Goal: Task Accomplishment & Management: Manage account settings

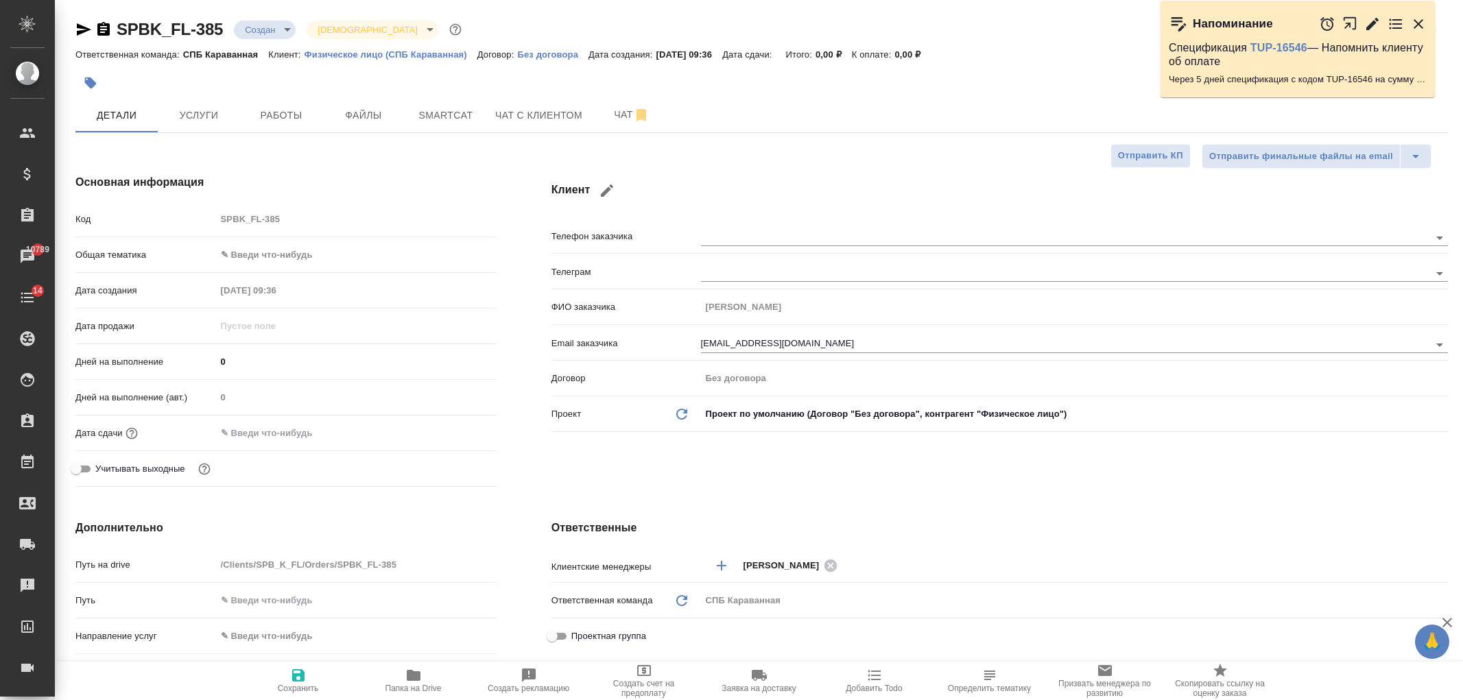
select select "RU"
click at [247, 24] on body "🙏 .cls-1 fill:#fff; AWATERA Ivanova Arina Клиенты Спецификации Заказы 10789 Чат…" at bounding box center [731, 350] width 1463 height 700
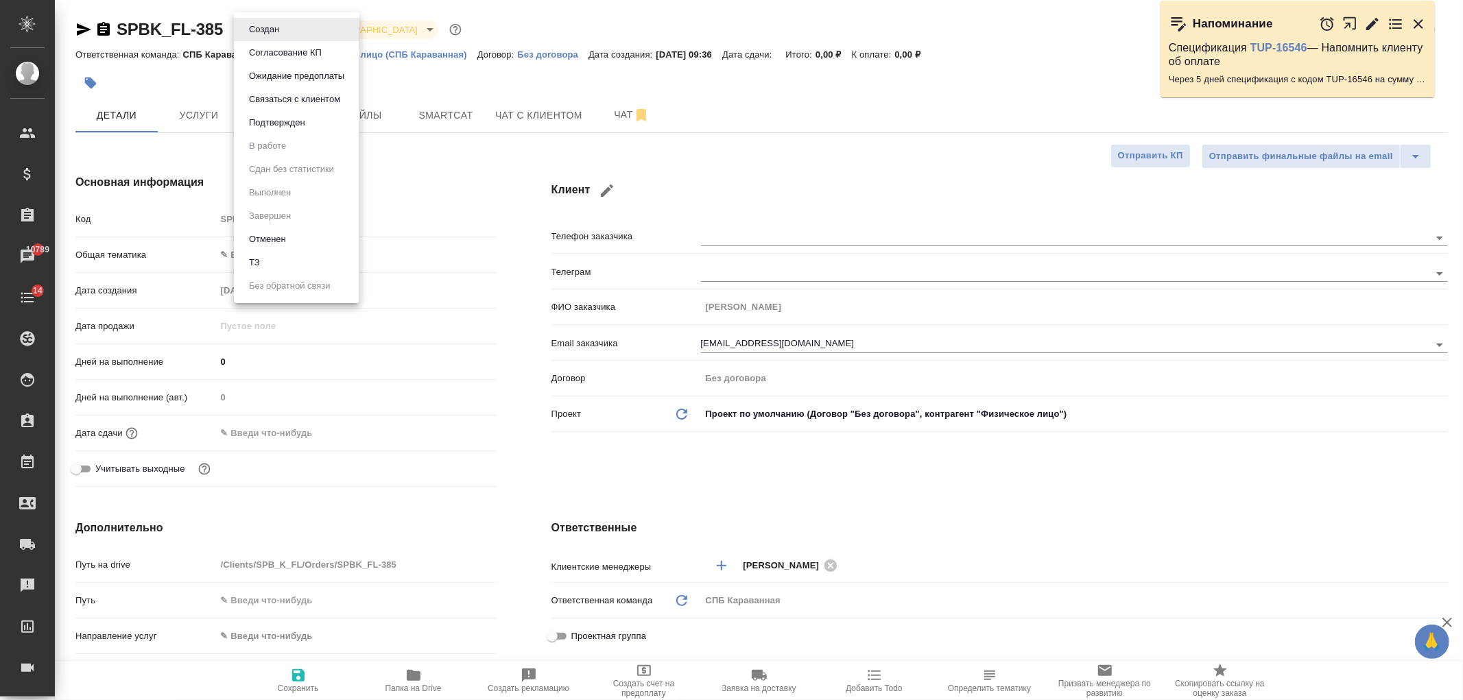
click at [314, 240] on li "Отменен" at bounding box center [297, 239] width 126 height 23
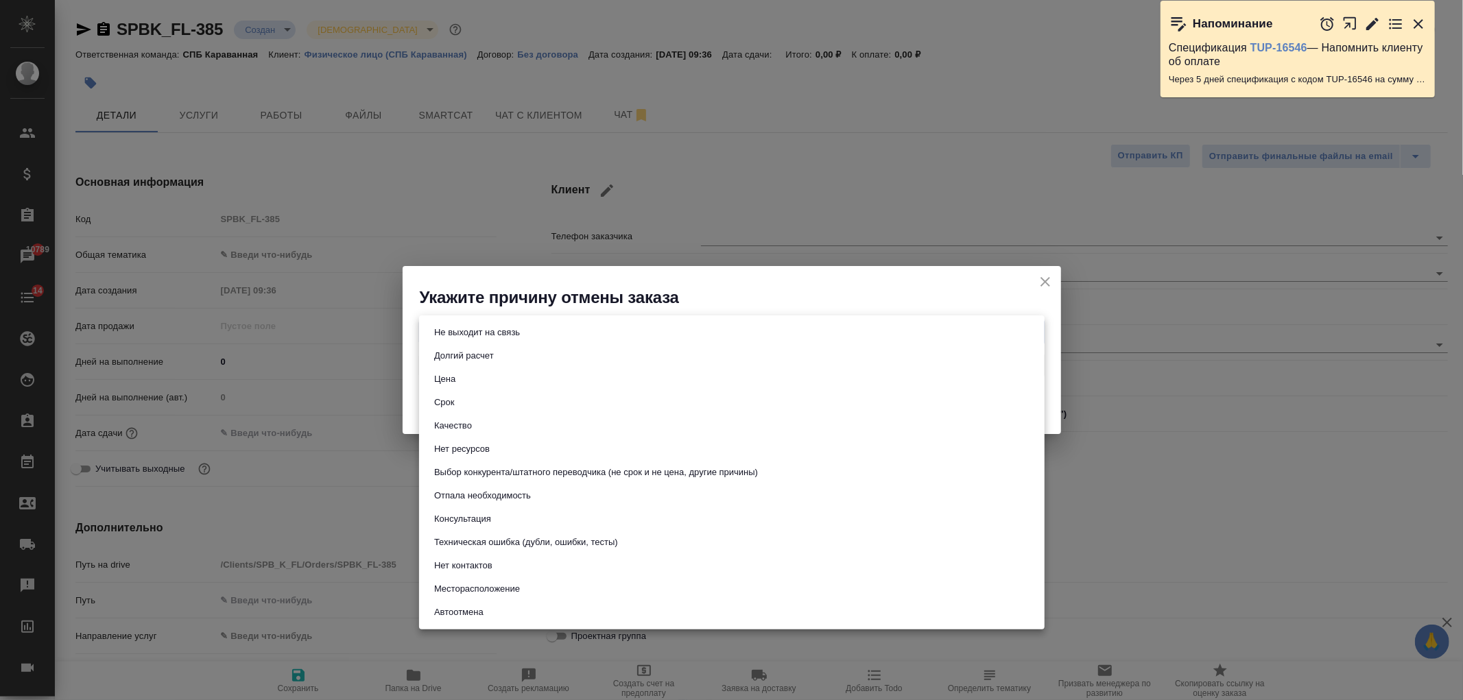
click at [600, 328] on body "🙏 .cls-1 fill:#fff; AWATERA Ivanova Arina Клиенты Спецификации Заказы 10789 Чат…" at bounding box center [731, 350] width 1463 height 700
click at [462, 405] on li "Срок" at bounding box center [732, 402] width 626 height 23
type input "term"
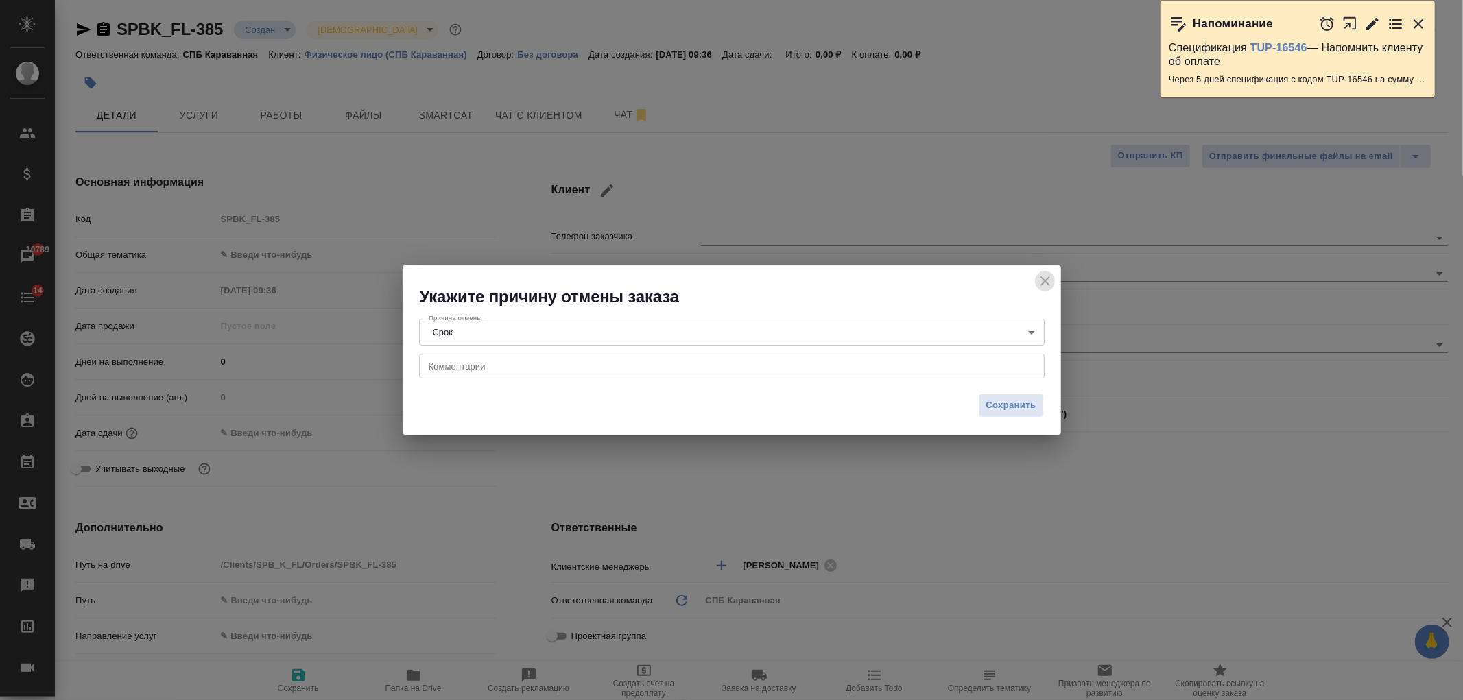
click at [1041, 279] on icon "close" at bounding box center [1046, 281] width 10 height 10
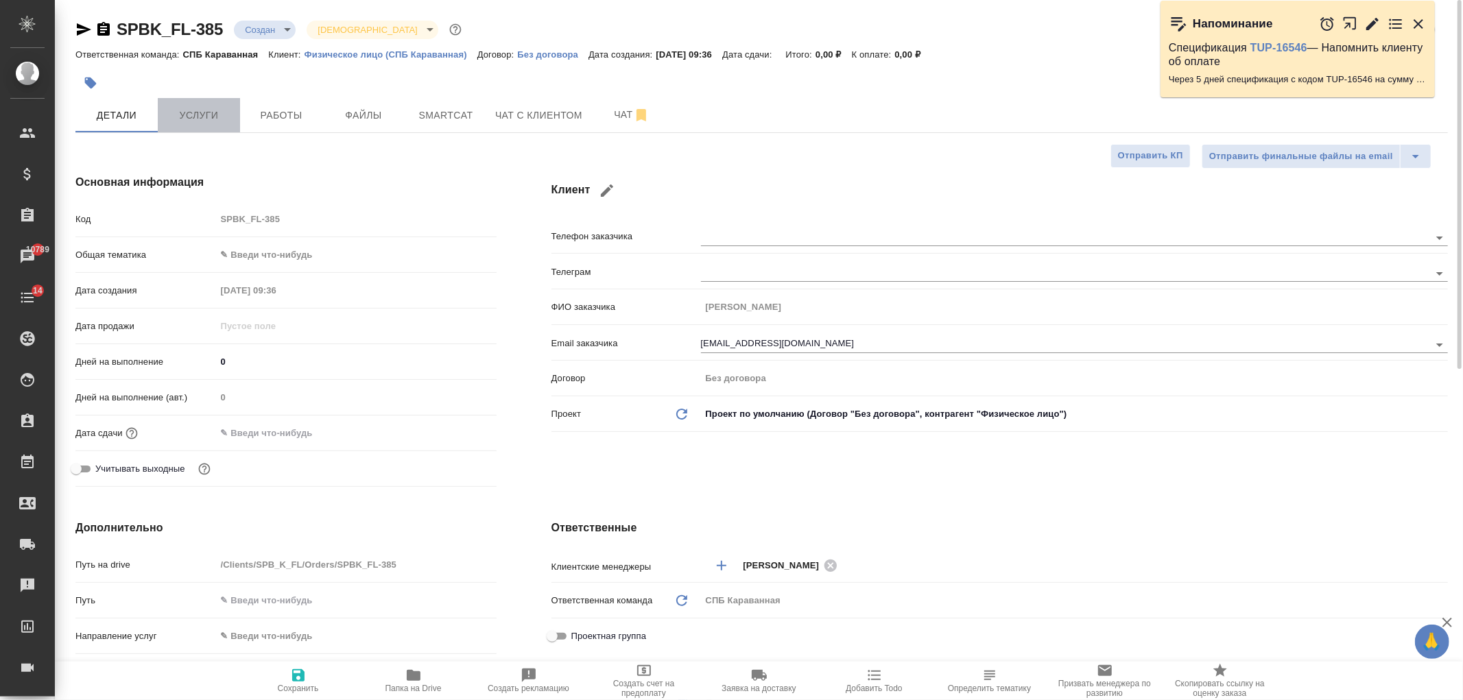
click at [215, 105] on button "Услуги" at bounding box center [199, 115] width 82 height 34
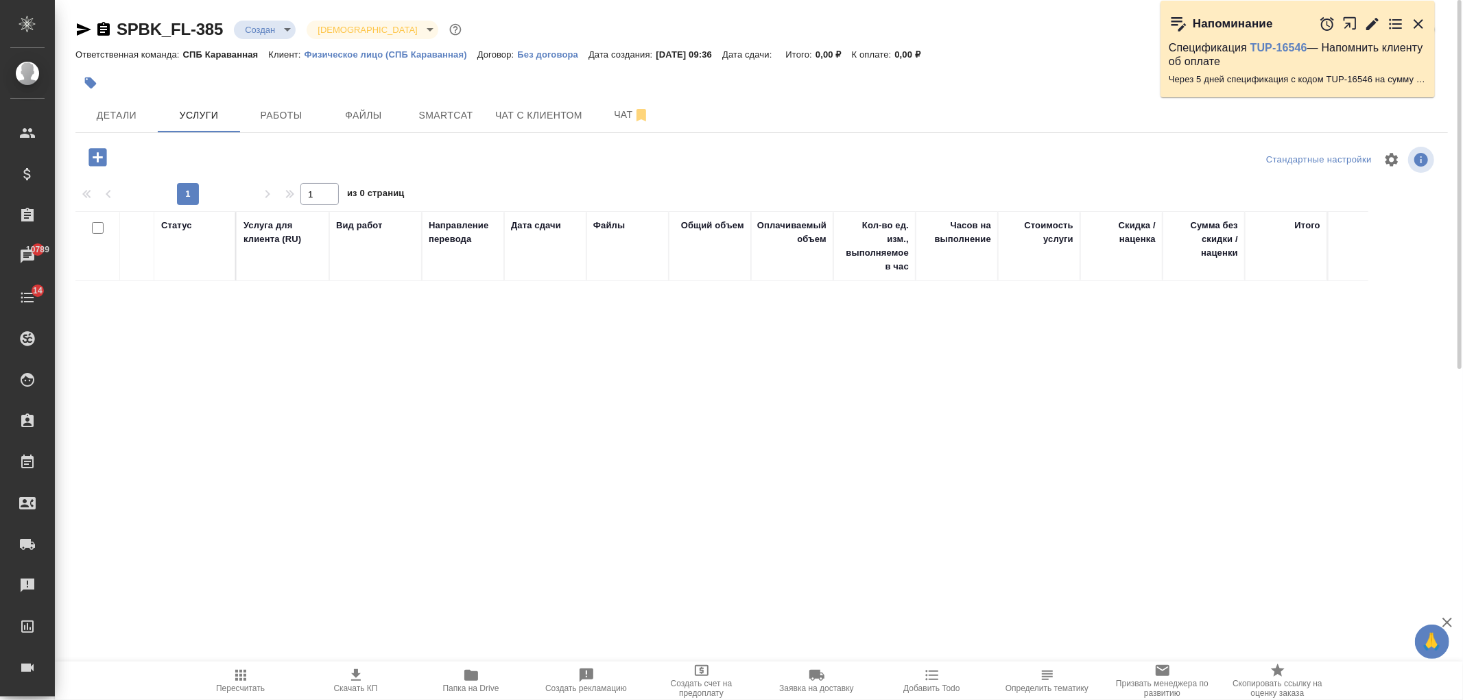
click at [102, 150] on icon "button" at bounding box center [97, 157] width 18 height 18
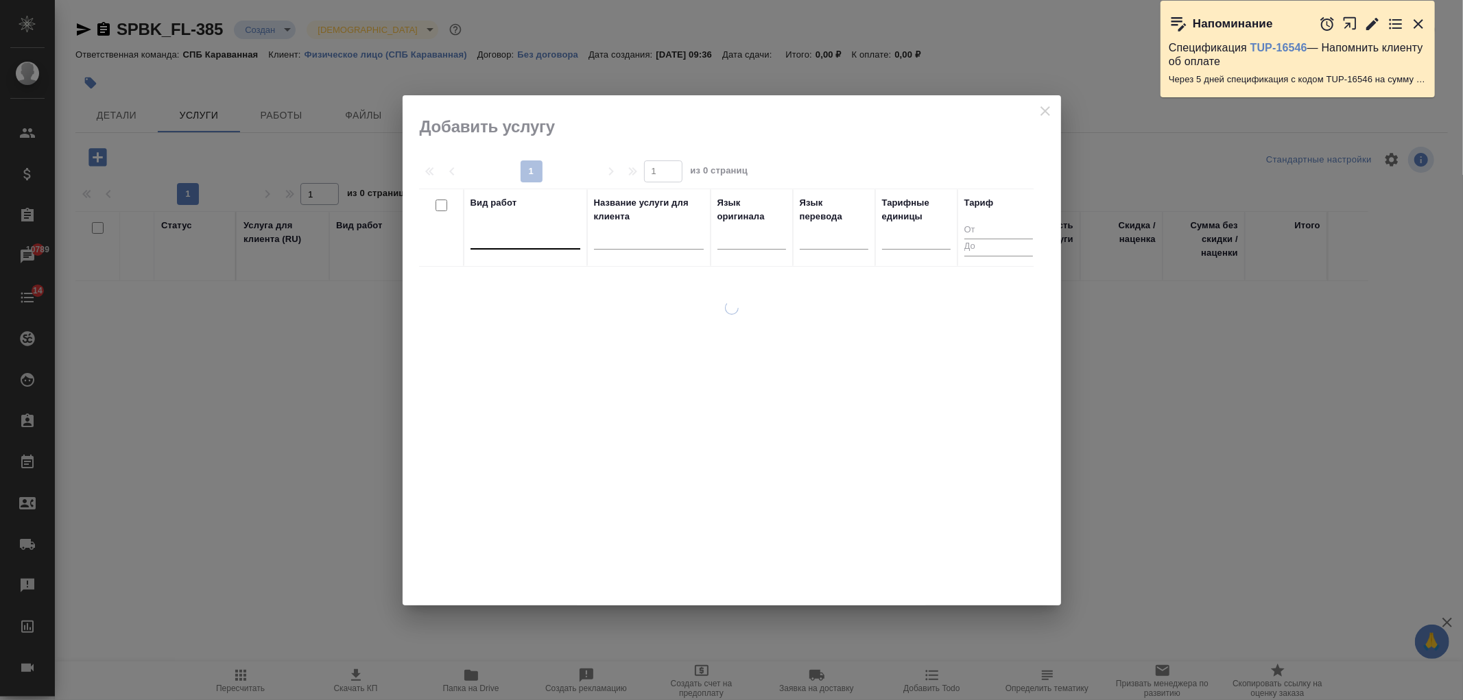
click at [561, 240] on div at bounding box center [526, 236] width 110 height 20
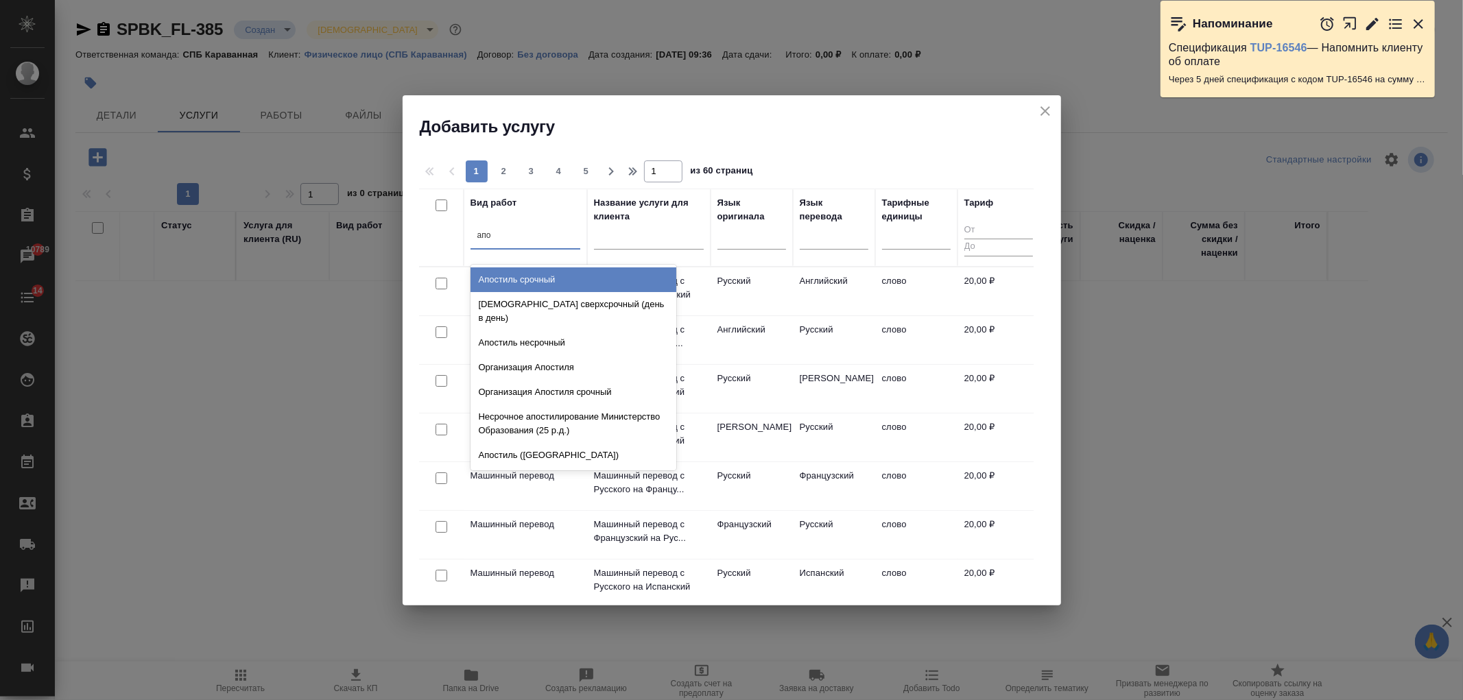
type input "апос"
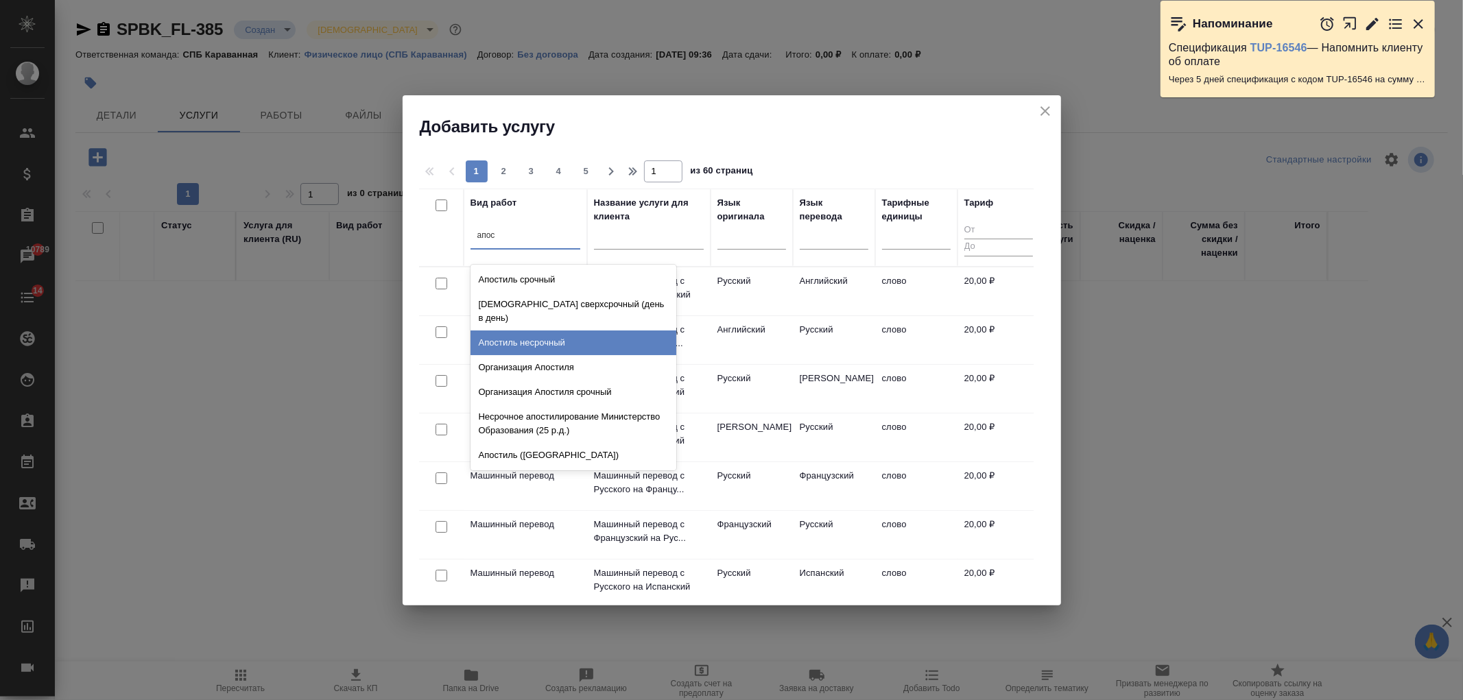
click at [565, 331] on div "Апостиль несрочный" at bounding box center [574, 343] width 206 height 25
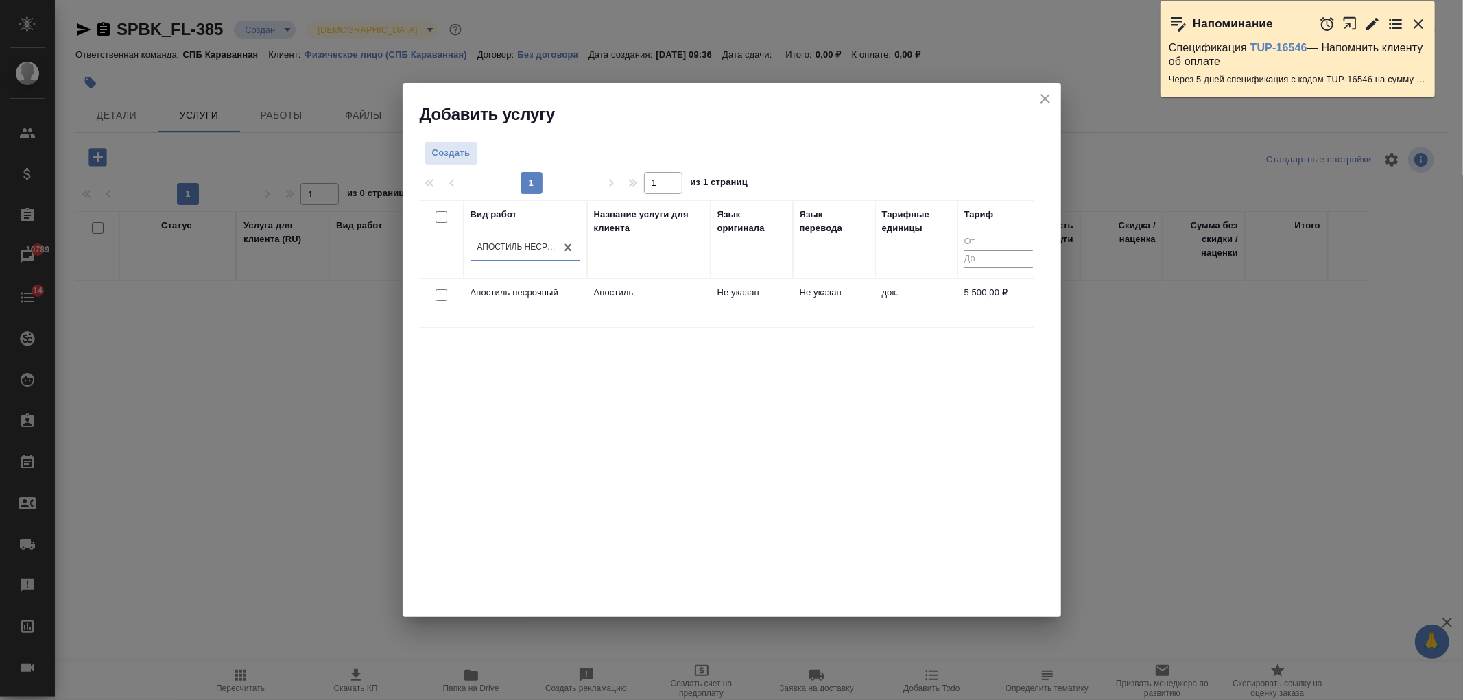
click at [433, 296] on div at bounding box center [441, 295] width 31 height 19
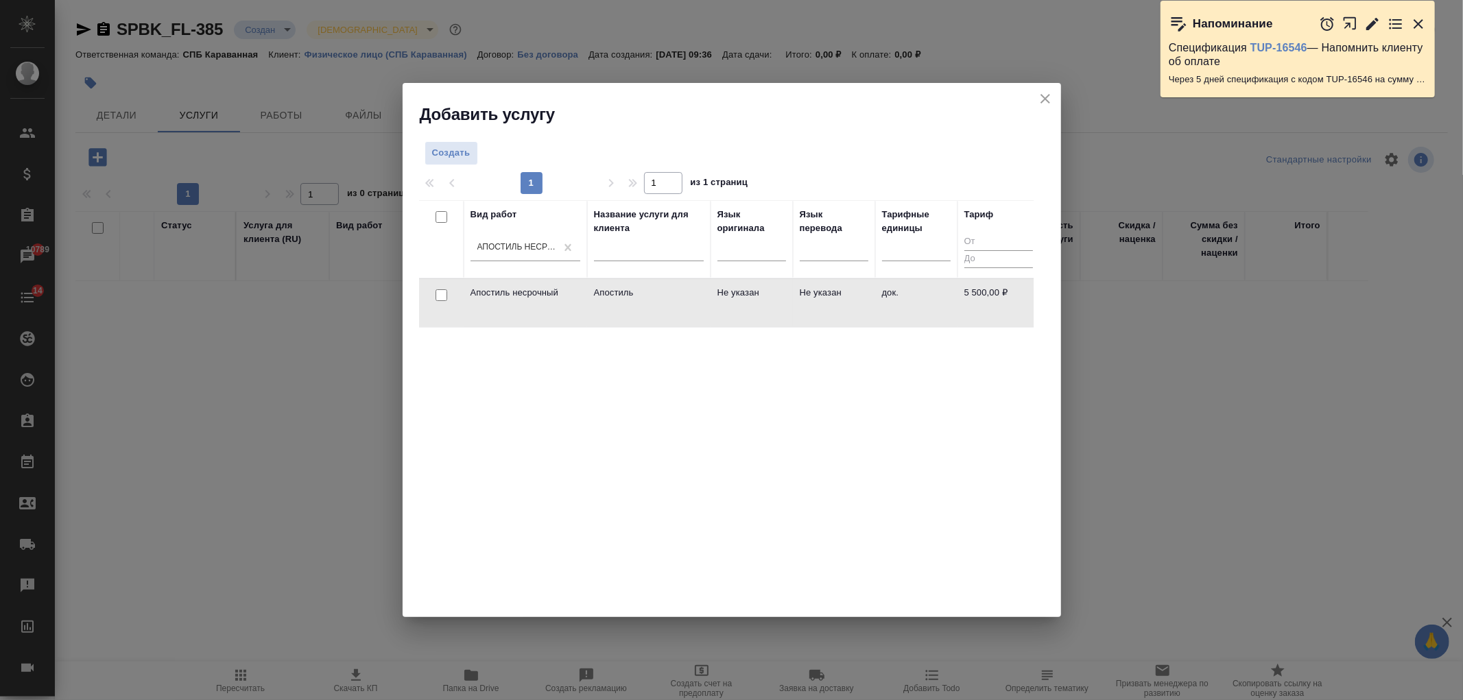
click at [437, 292] on input "checkbox" at bounding box center [442, 295] width 12 height 12
checkbox input "true"
click at [986, 163] on span "Создать услуги" at bounding box center [990, 157] width 72 height 16
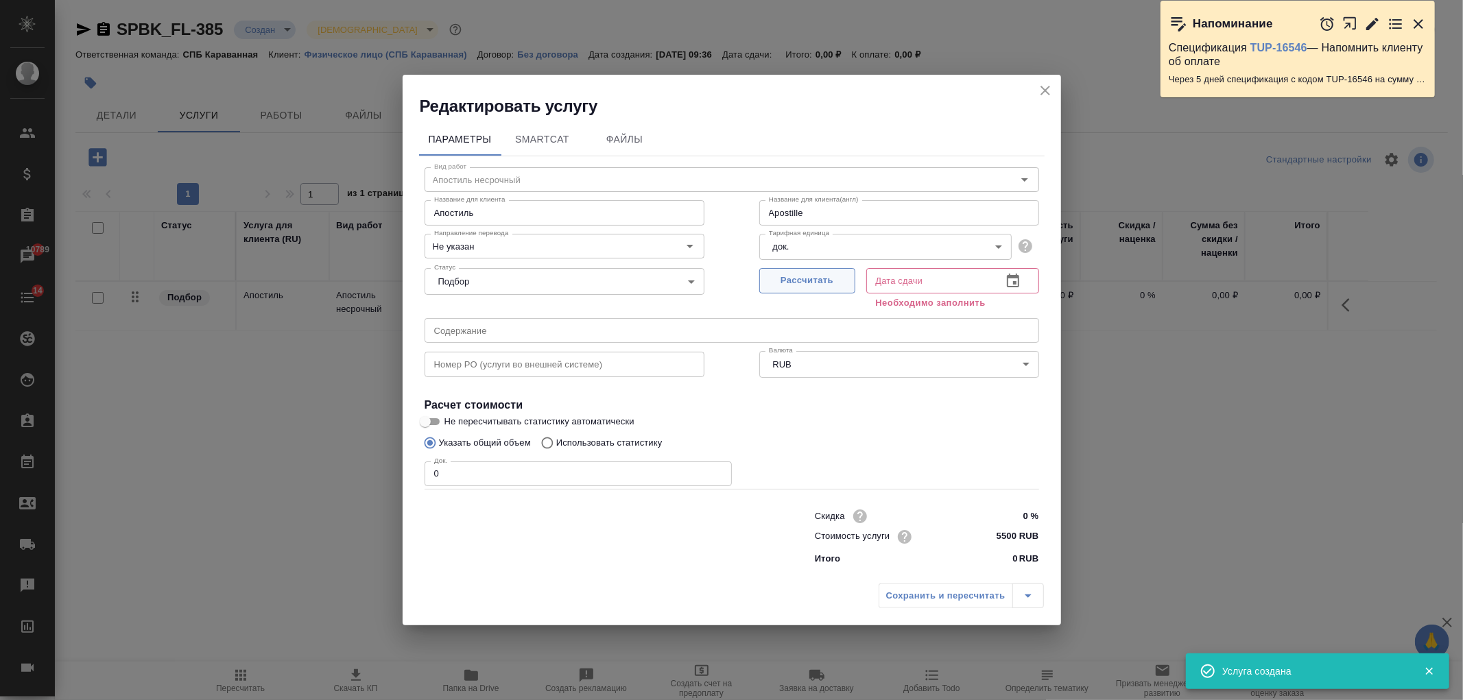
click at [820, 276] on span "Рассчитать" at bounding box center [807, 281] width 81 height 16
type input "Apostille"
type input "08.09.2025 14:42"
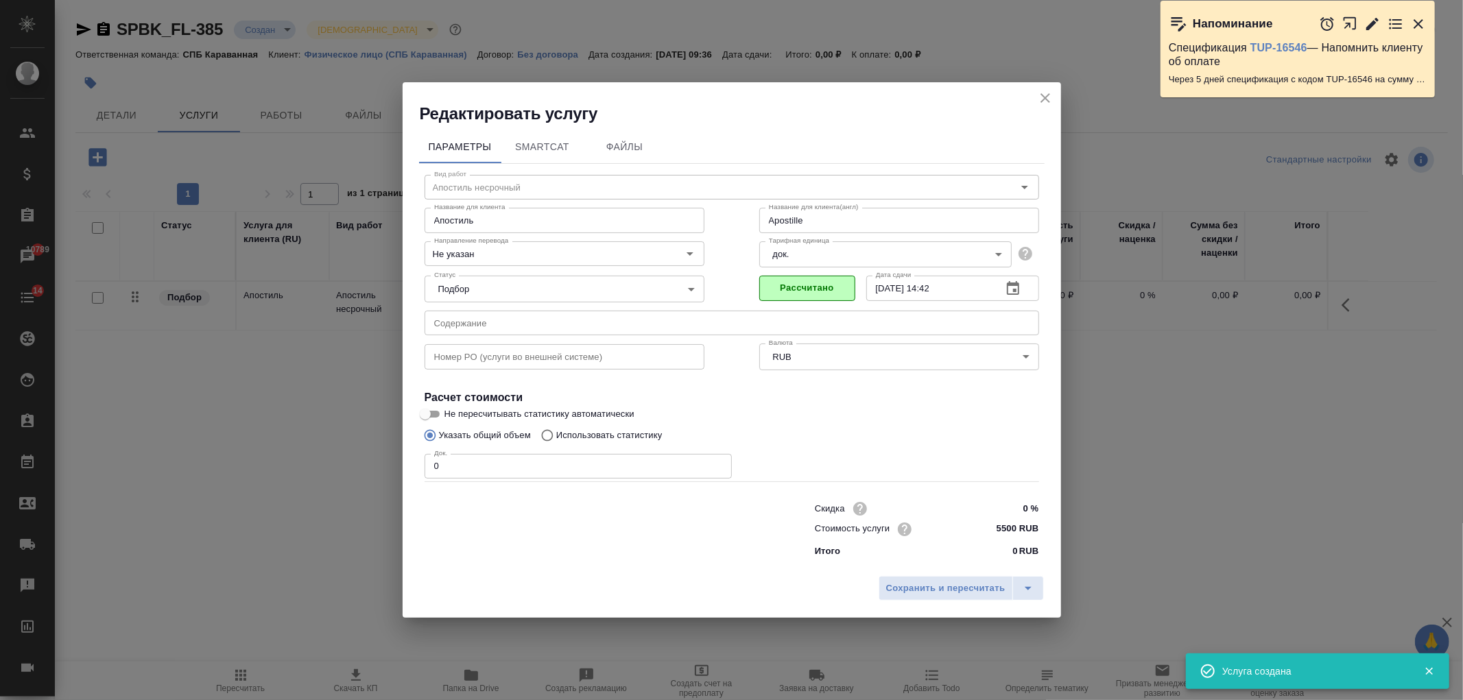
click at [469, 470] on input "0" at bounding box center [578, 466] width 307 height 25
type input "Apostille"
type input "1"
type input "Apostille"
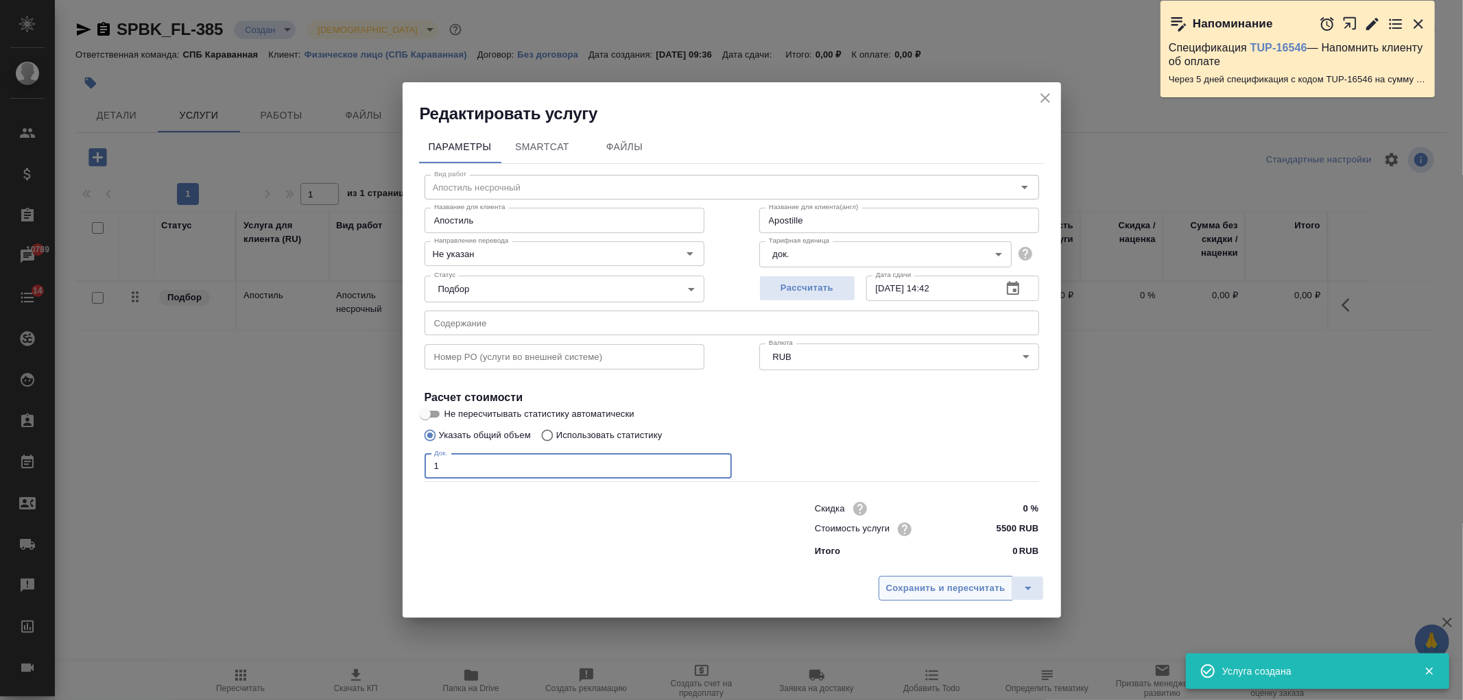
type input "1"
click at [938, 581] on span "Сохранить и пересчитать" at bounding box center [945, 589] width 119 height 16
type input "Apostille"
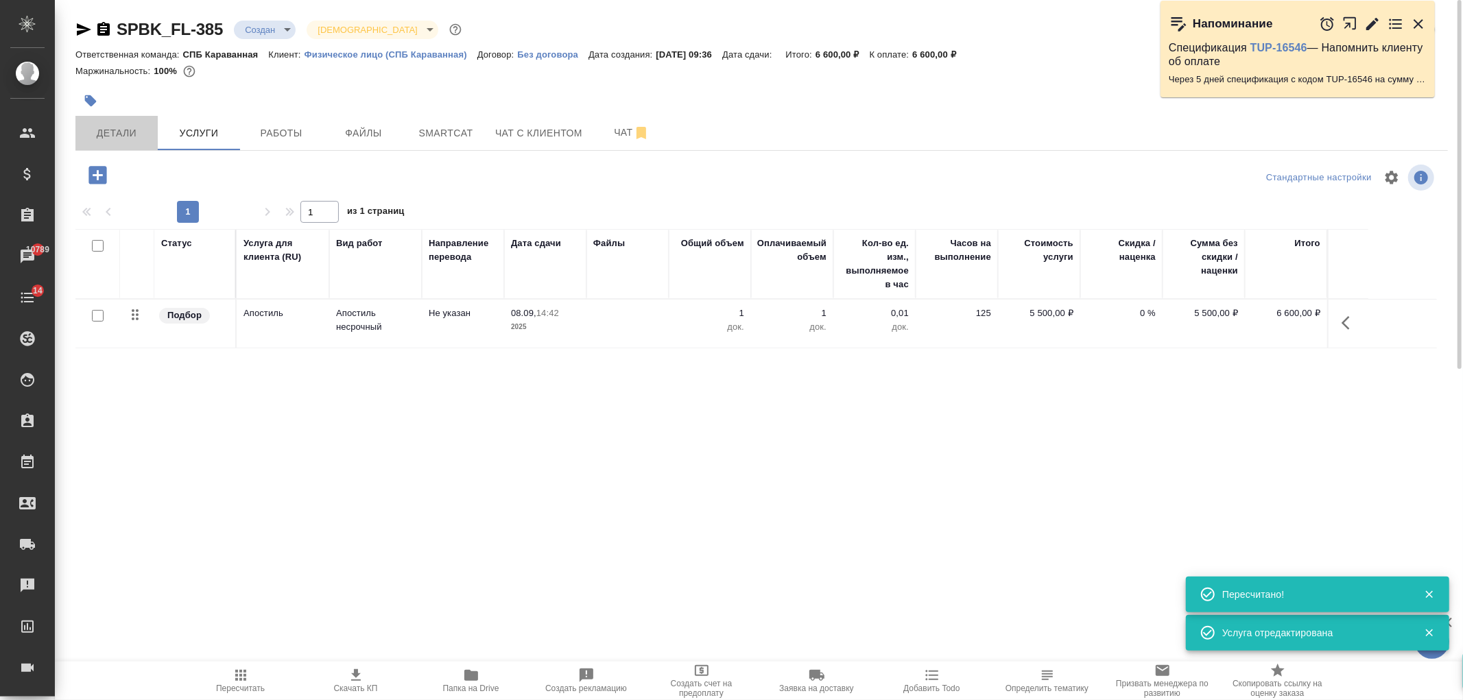
click at [101, 125] on span "Детали" at bounding box center [117, 133] width 66 height 17
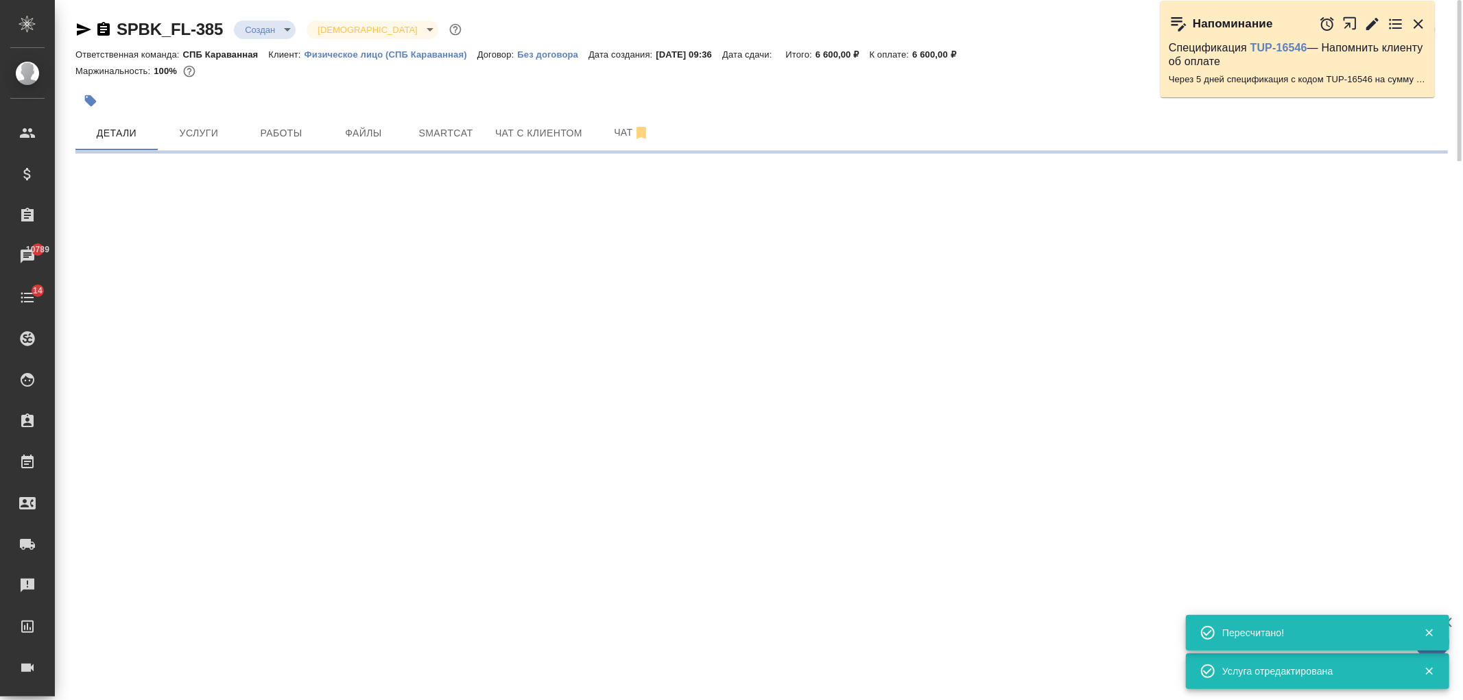
select select "RU"
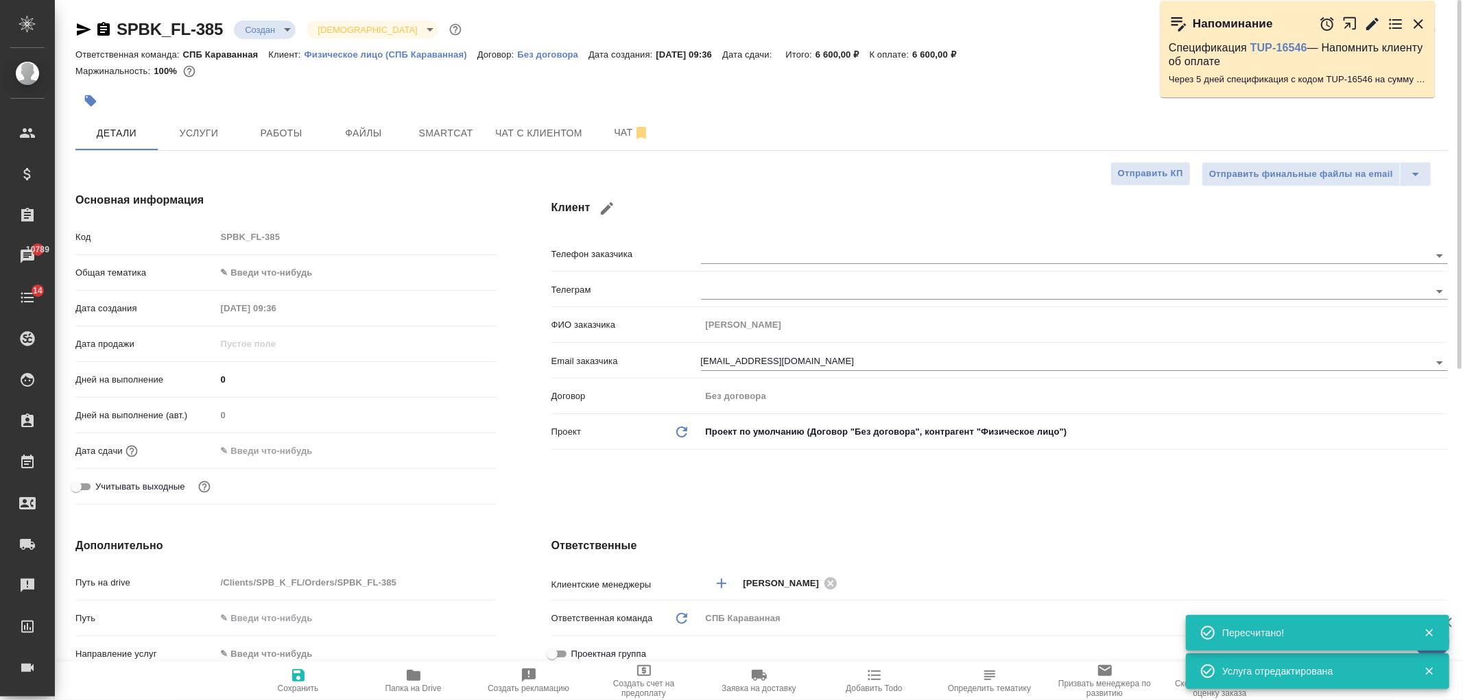
type textarea "x"
click at [269, 32] on body "🙏 .cls-1 fill:#fff; AWATERA Ivanova Arina Клиенты Спецификации Заказы 10789 Чат…" at bounding box center [731, 350] width 1463 height 700
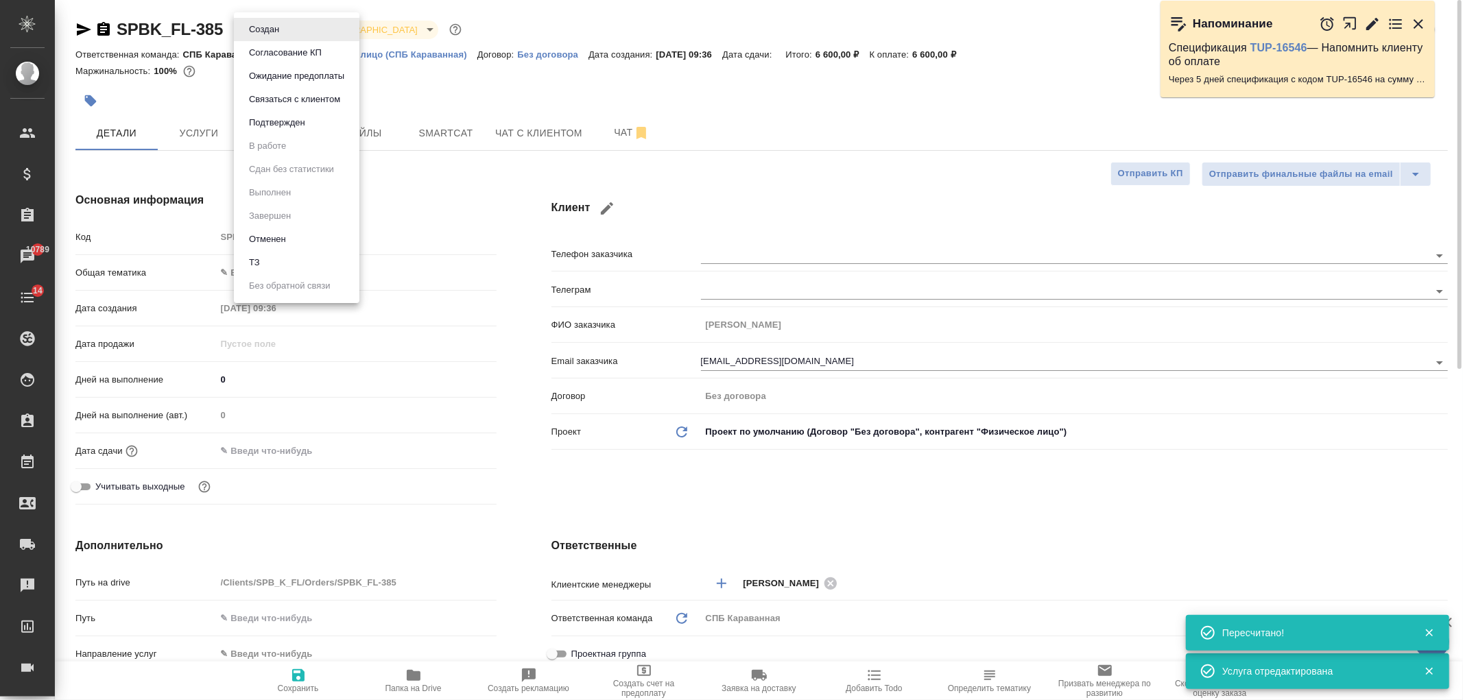
type input "Гудина Александра"
click at [292, 238] on li "Отменен" at bounding box center [297, 239] width 126 height 23
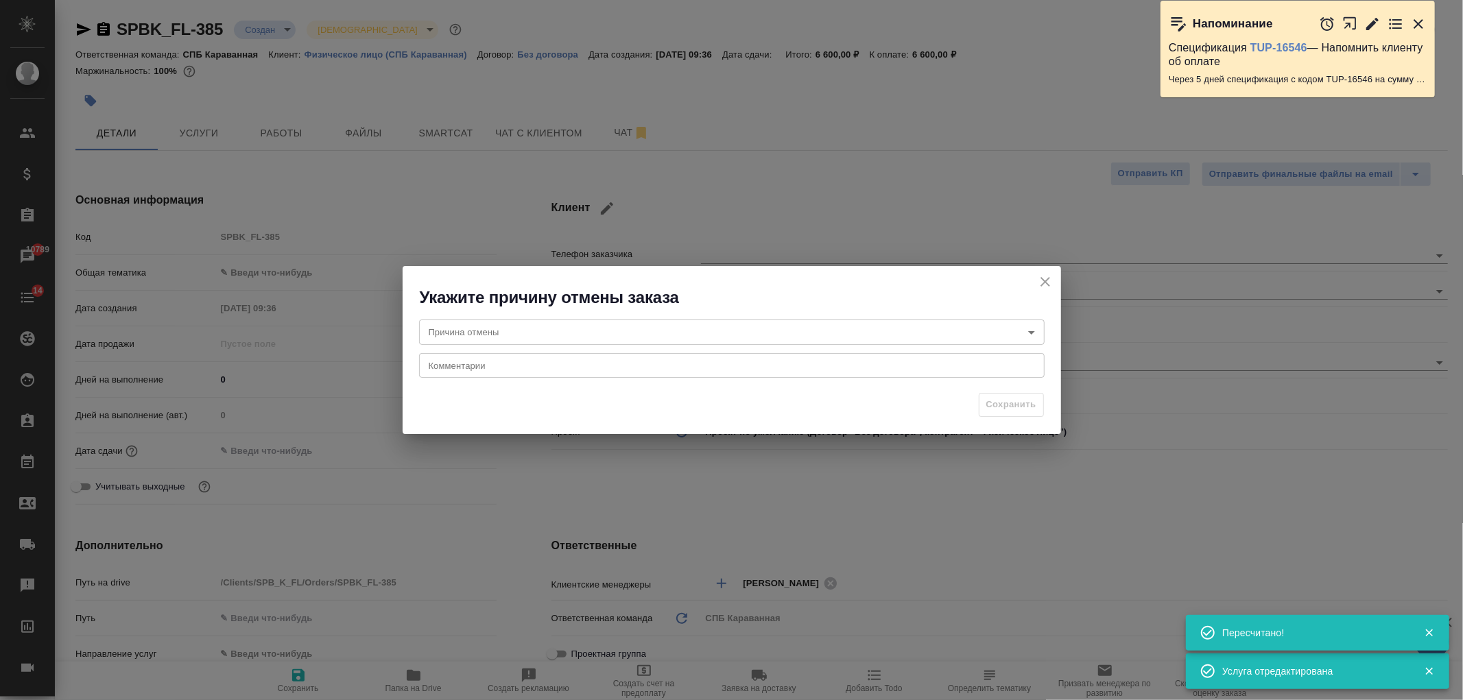
click at [602, 330] on body "🙏 .cls-1 fill:#fff; AWATERA Ivanova Arina Клиенты Спецификации Заказы 10789 Чат…" at bounding box center [731, 350] width 1463 height 700
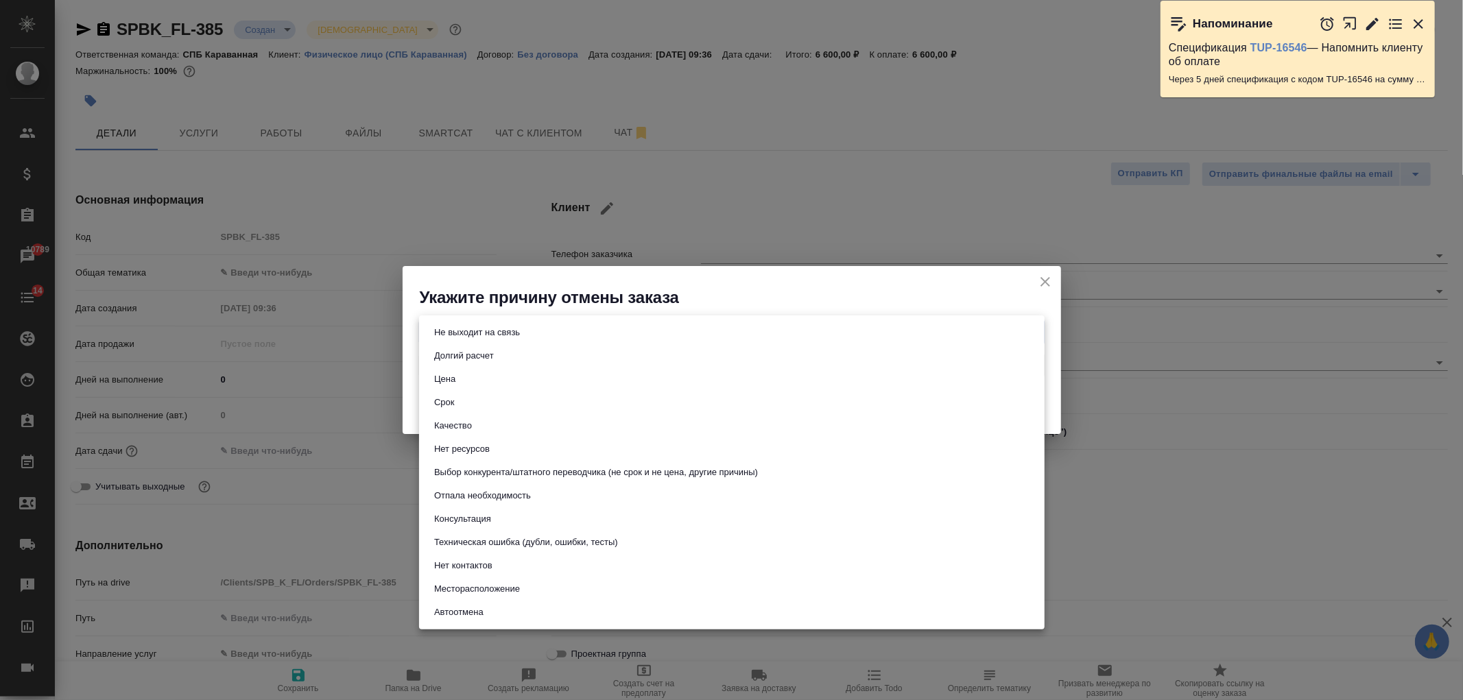
click at [468, 401] on li "Срок" at bounding box center [732, 402] width 626 height 23
type input "term"
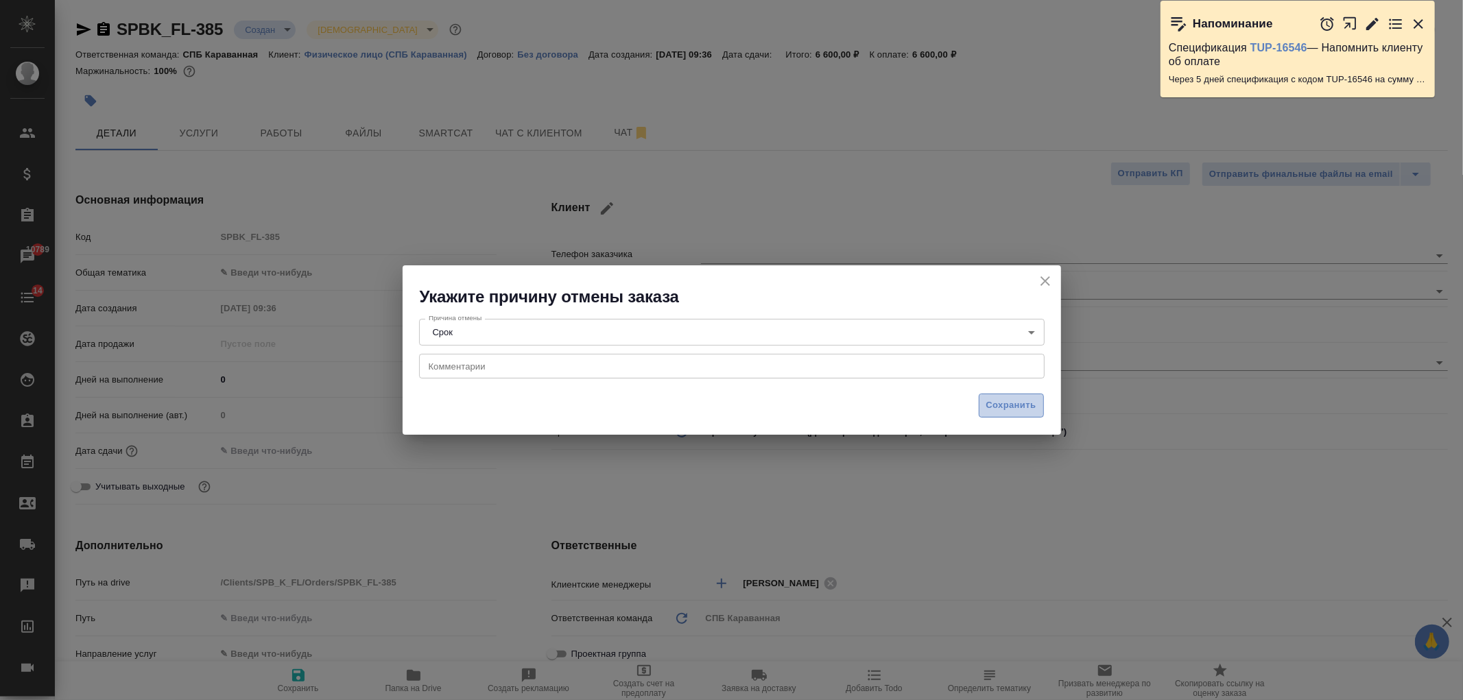
click at [1000, 408] on span "Сохранить" at bounding box center [1011, 406] width 50 height 16
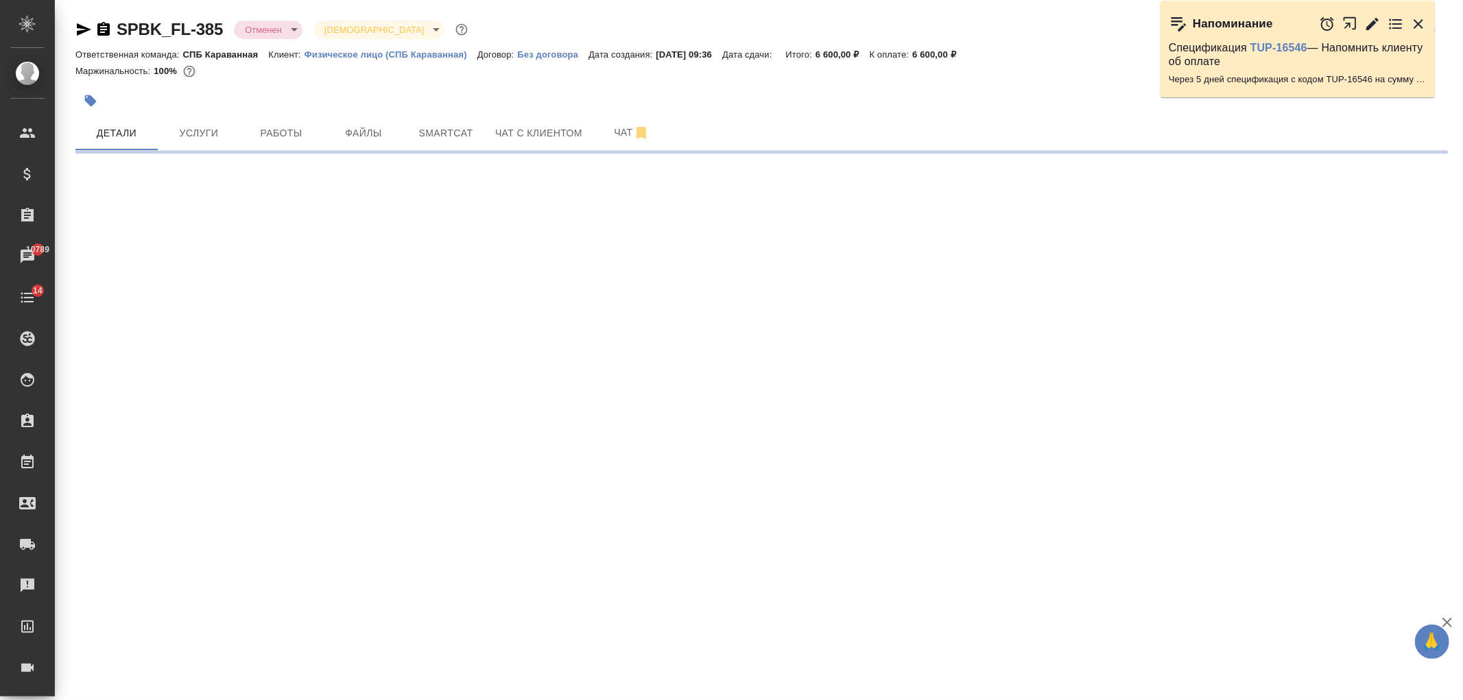
select select "RU"
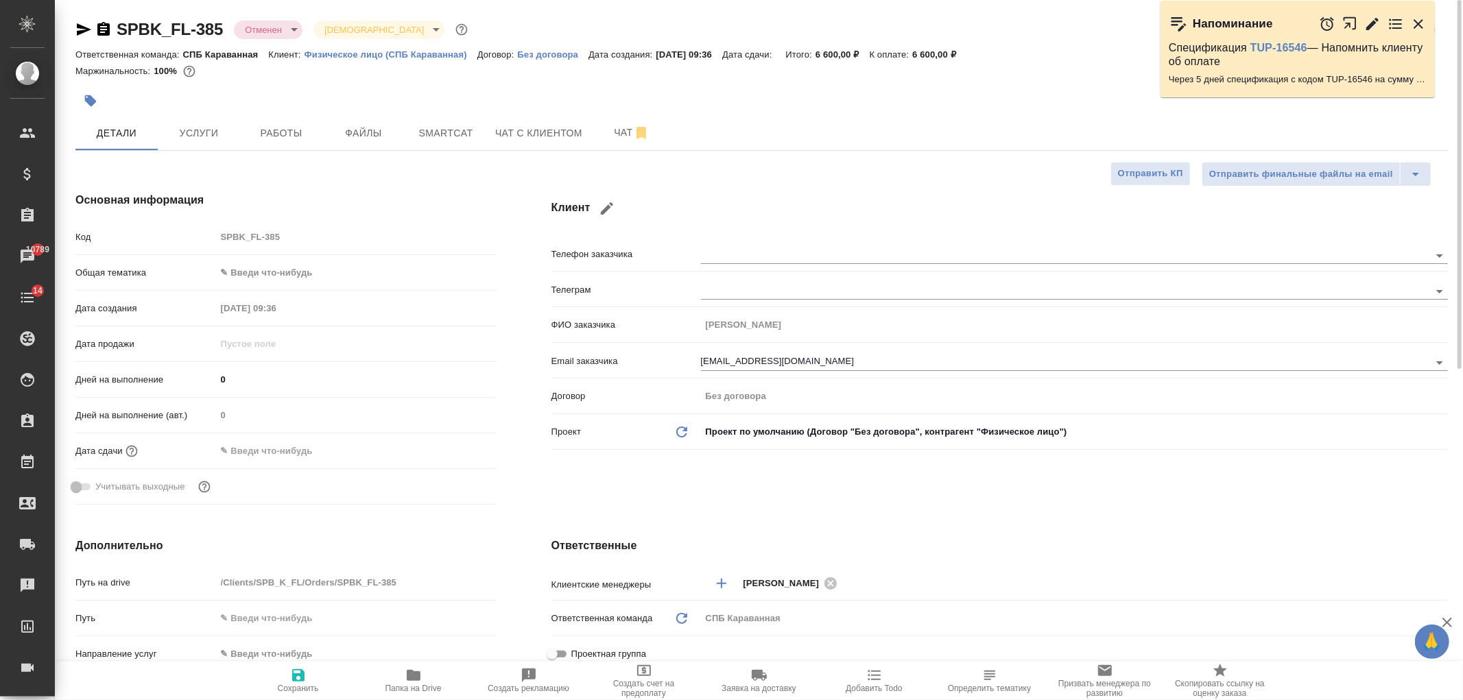
type textarea "x"
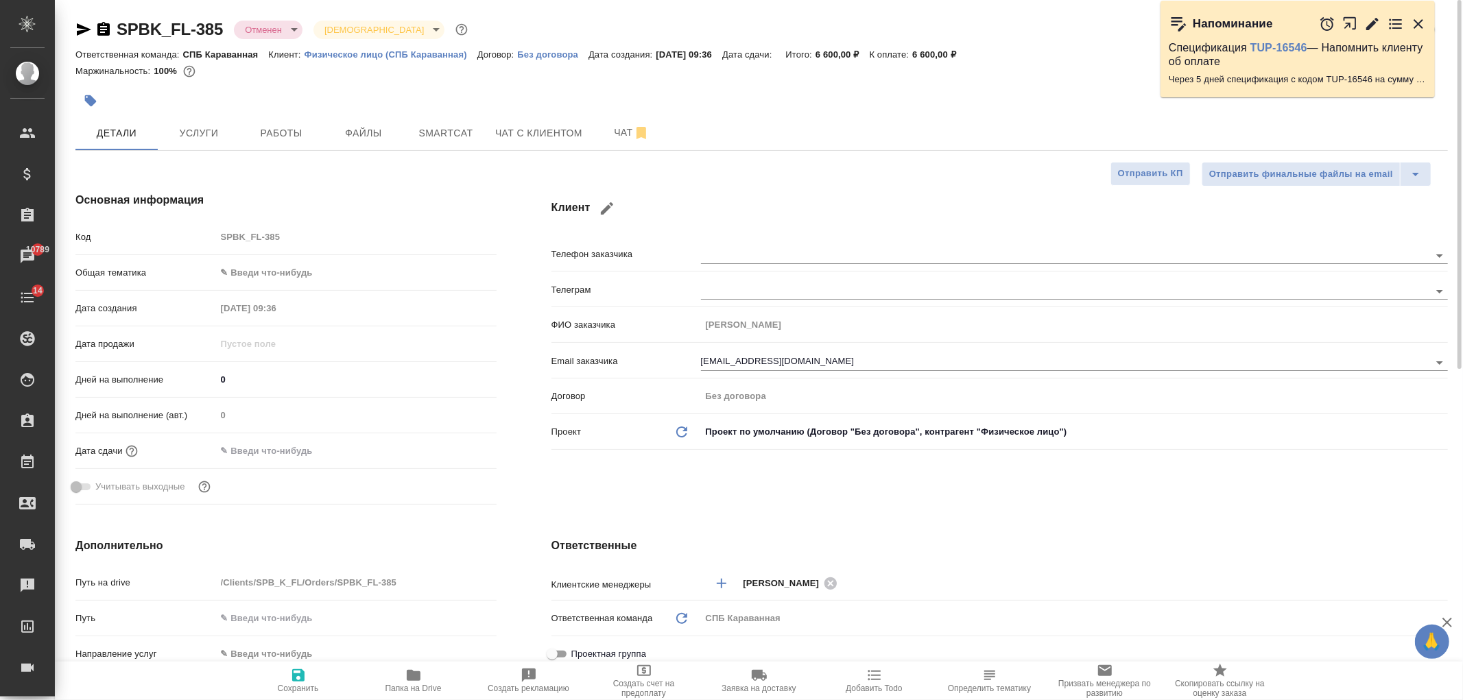
type textarea "x"
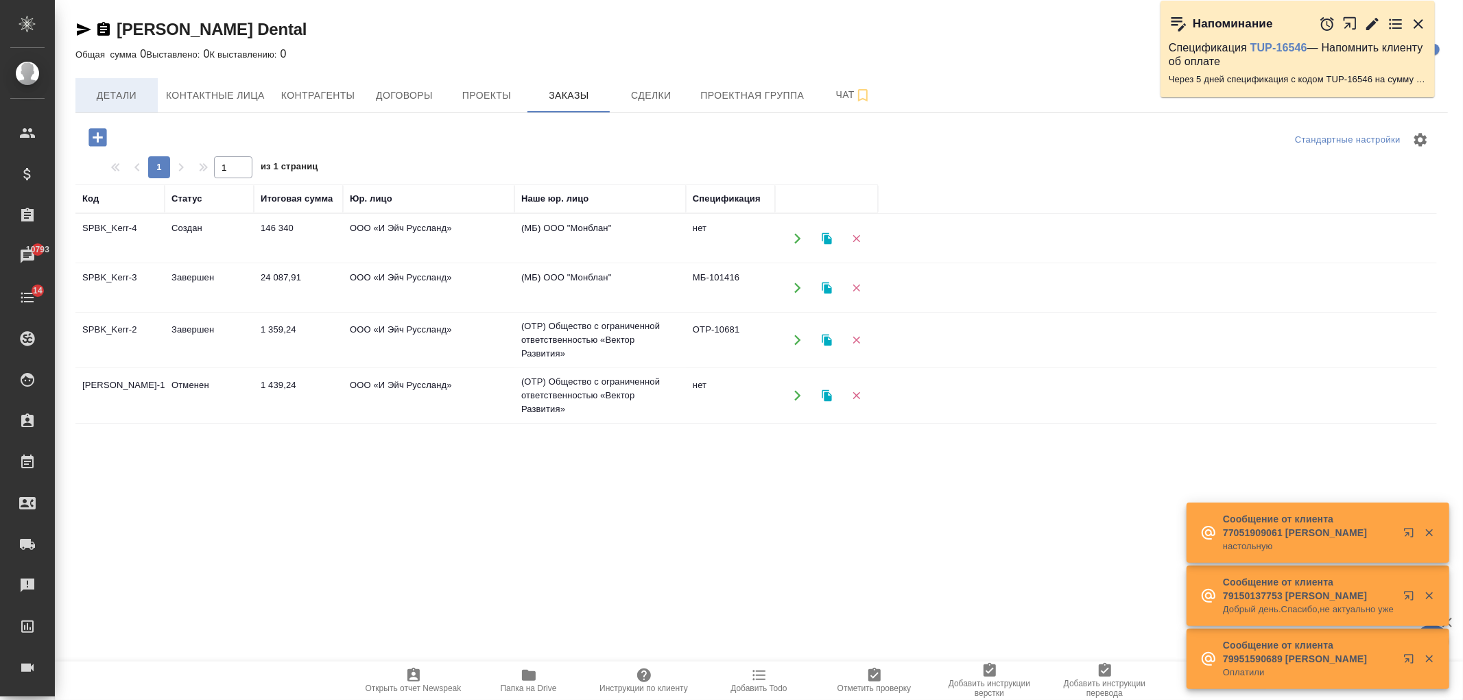
click at [136, 87] on span "Детали" at bounding box center [117, 95] width 66 height 17
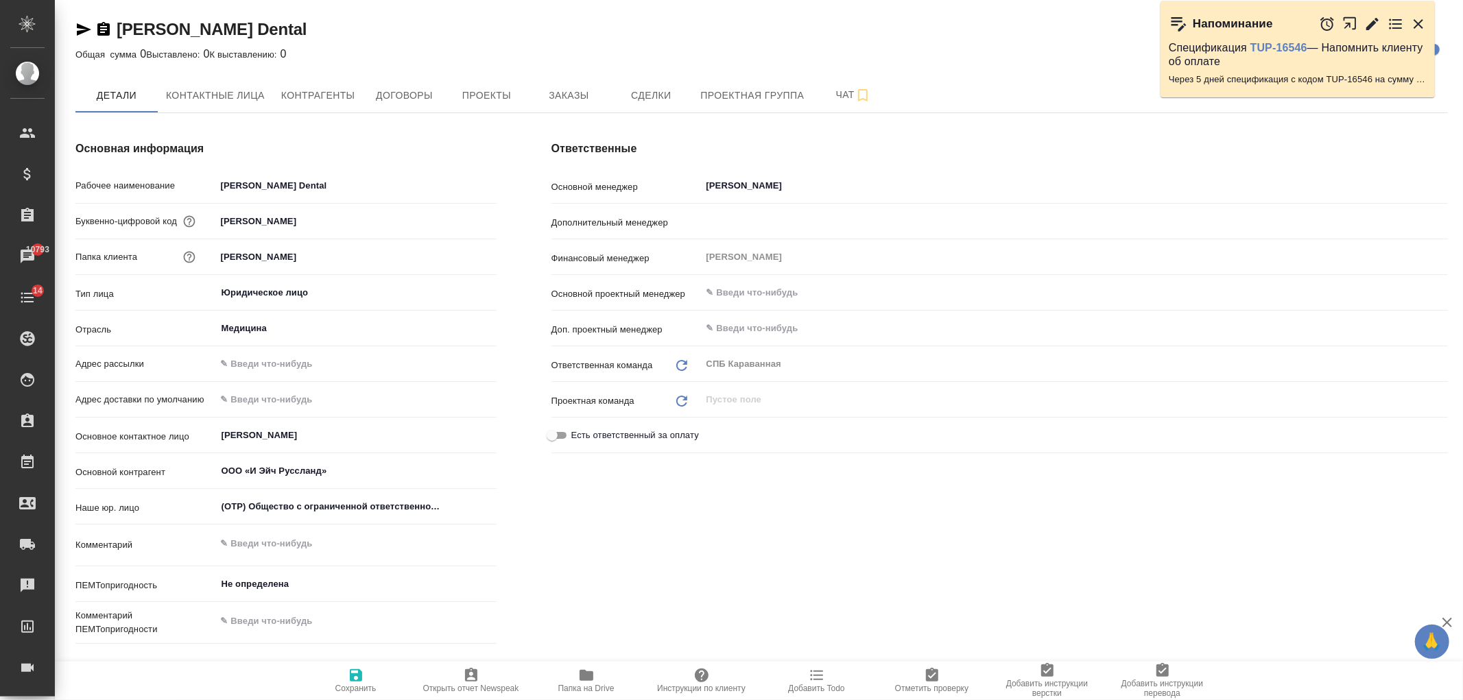
type textarea "x"
click at [1034, 547] on div "Ответственные Основной менеджер Иванова Арина ​ Дополнительный менеджер ​ Финан…" at bounding box center [999, 395] width 951 height 564
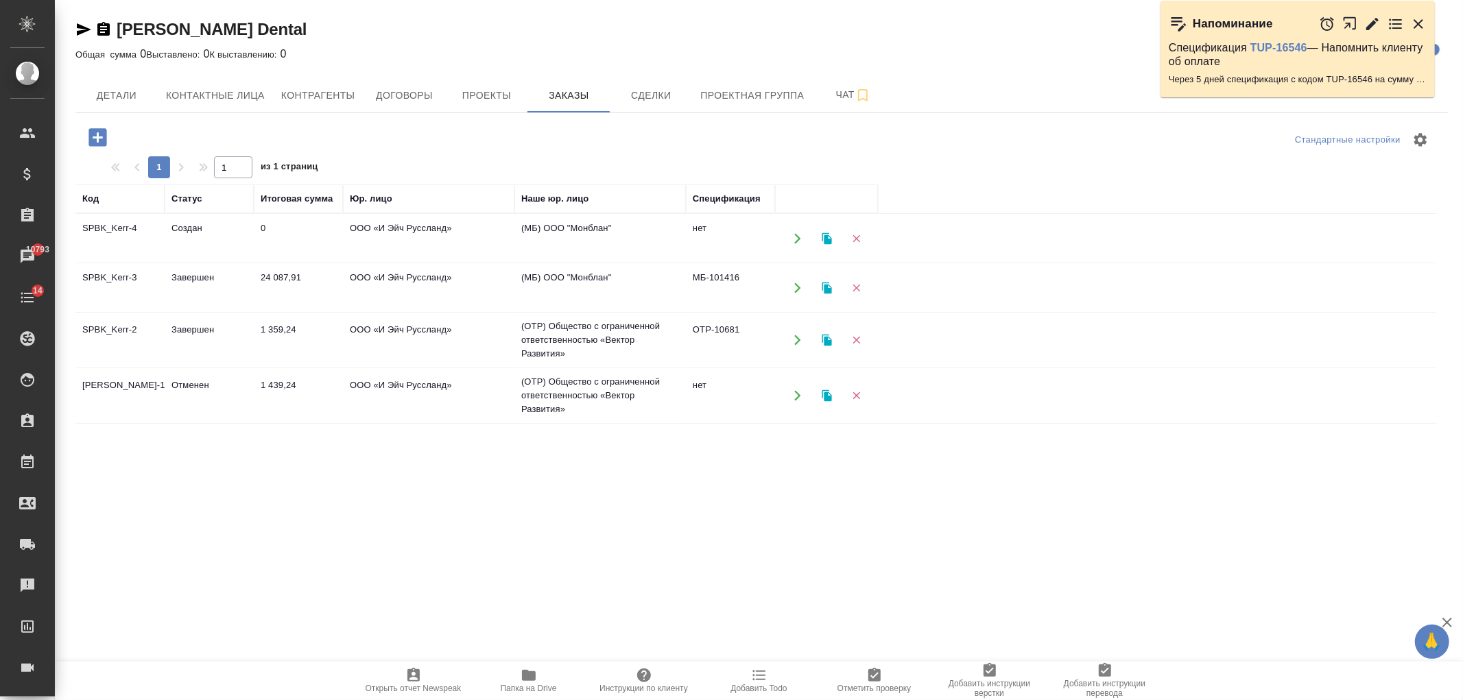
click at [304, 242] on td "0" at bounding box center [298, 239] width 89 height 48
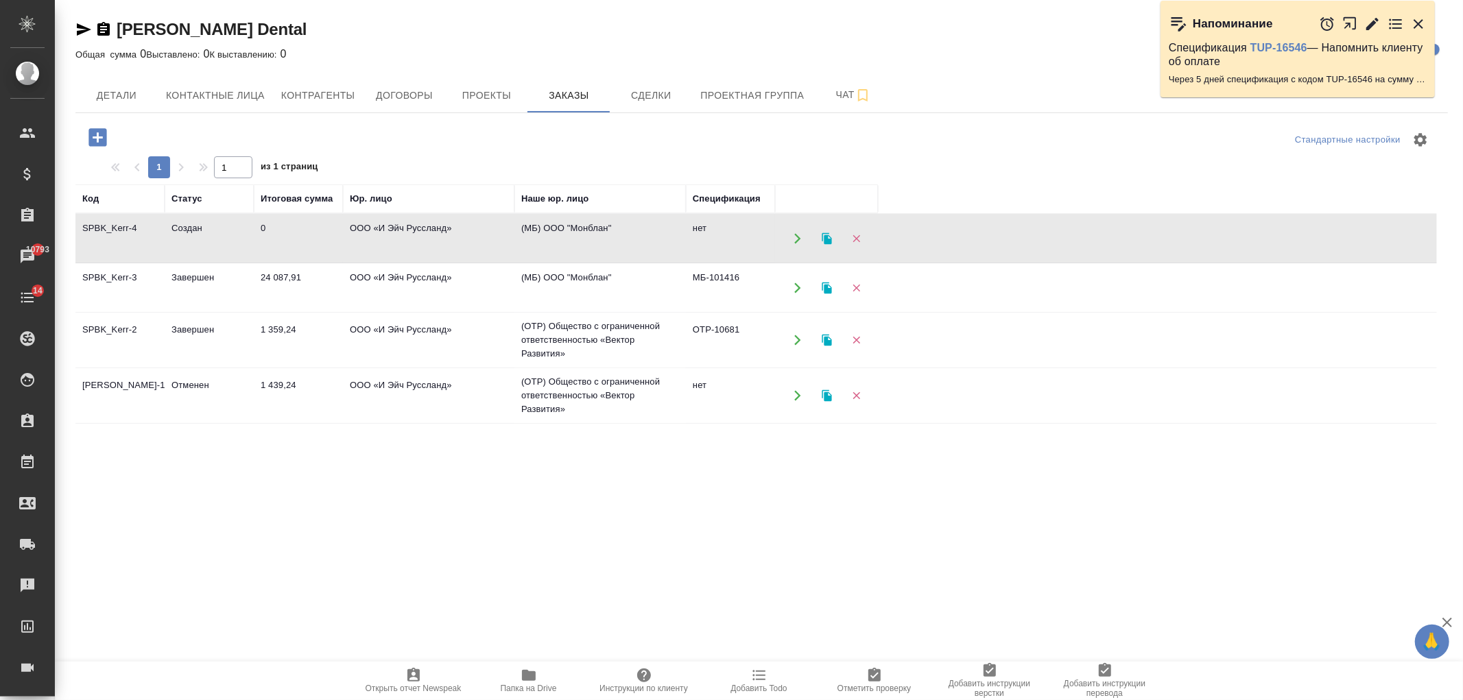
click at [304, 242] on td "0" at bounding box center [298, 239] width 89 height 48
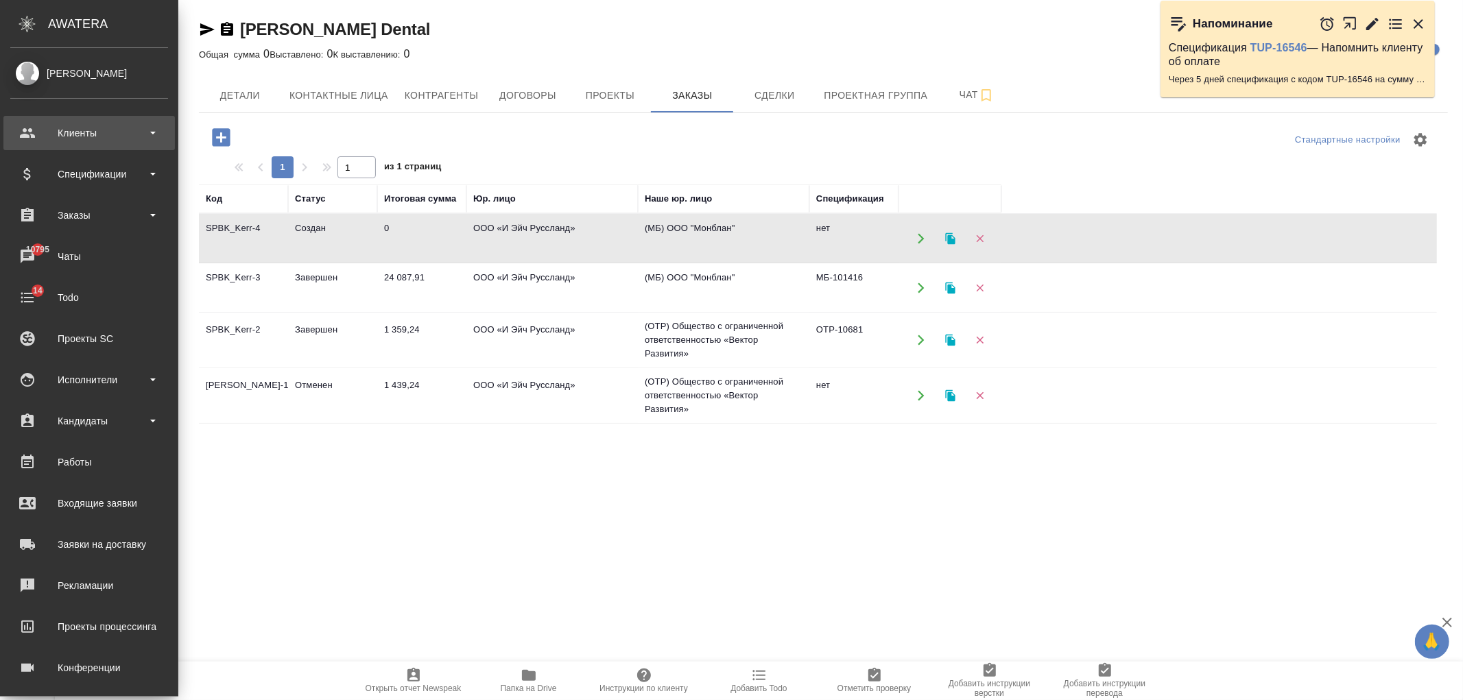
click at [119, 131] on div "Клиенты" at bounding box center [89, 133] width 158 height 21
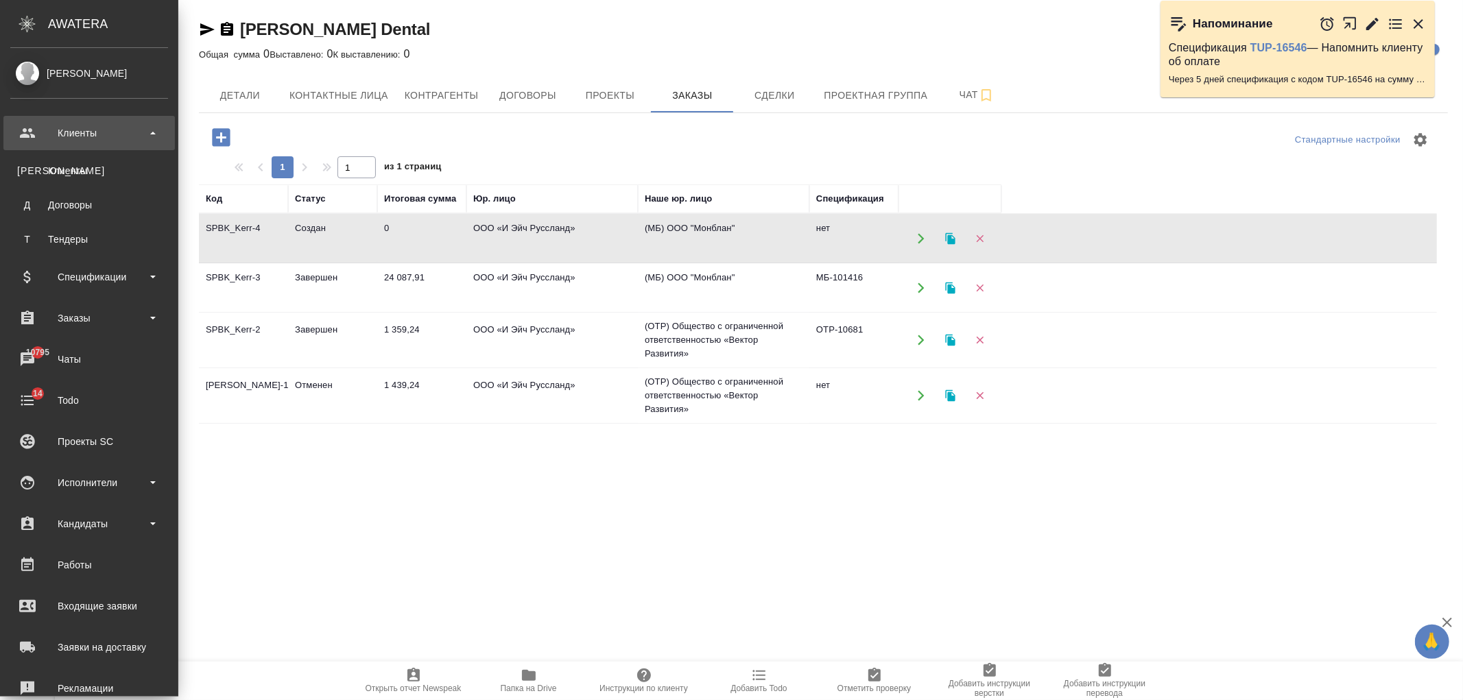
click at [117, 159] on link "К Клиенты" at bounding box center [89, 170] width 158 height 27
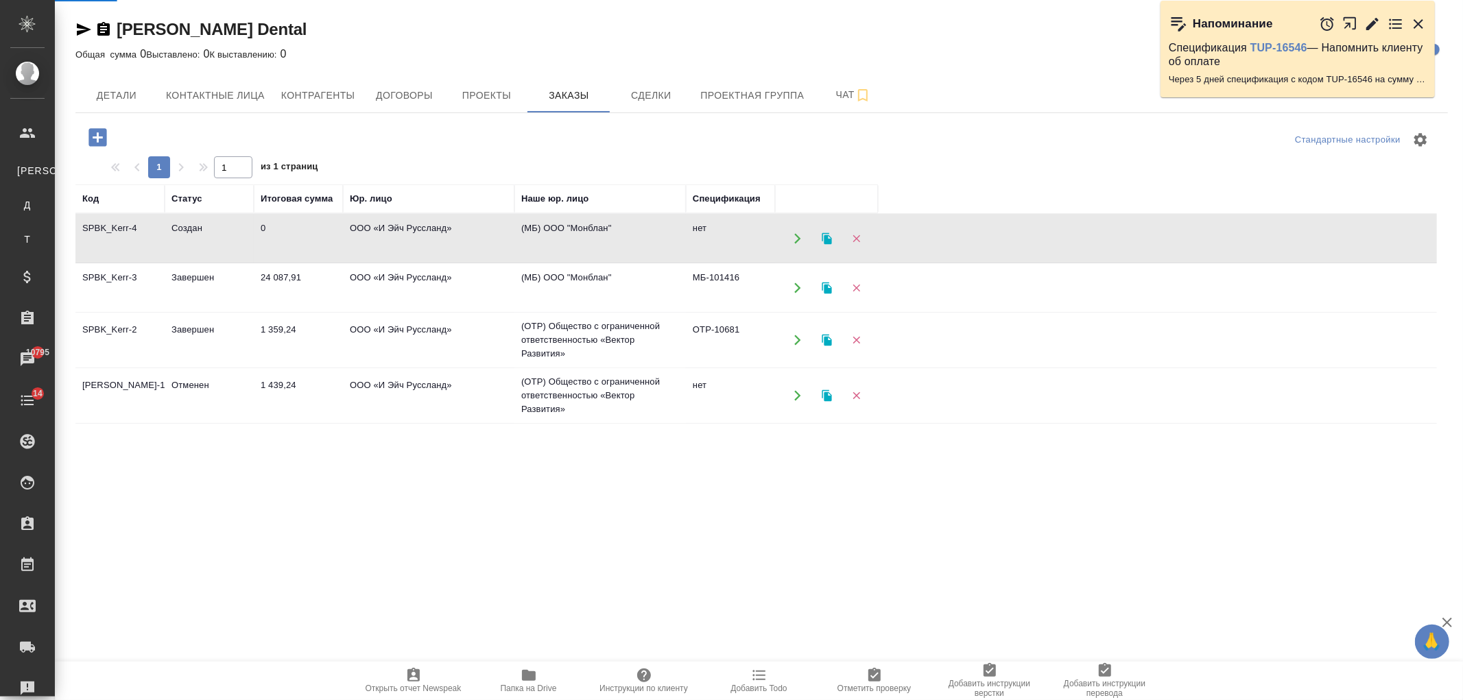
select select "RU"
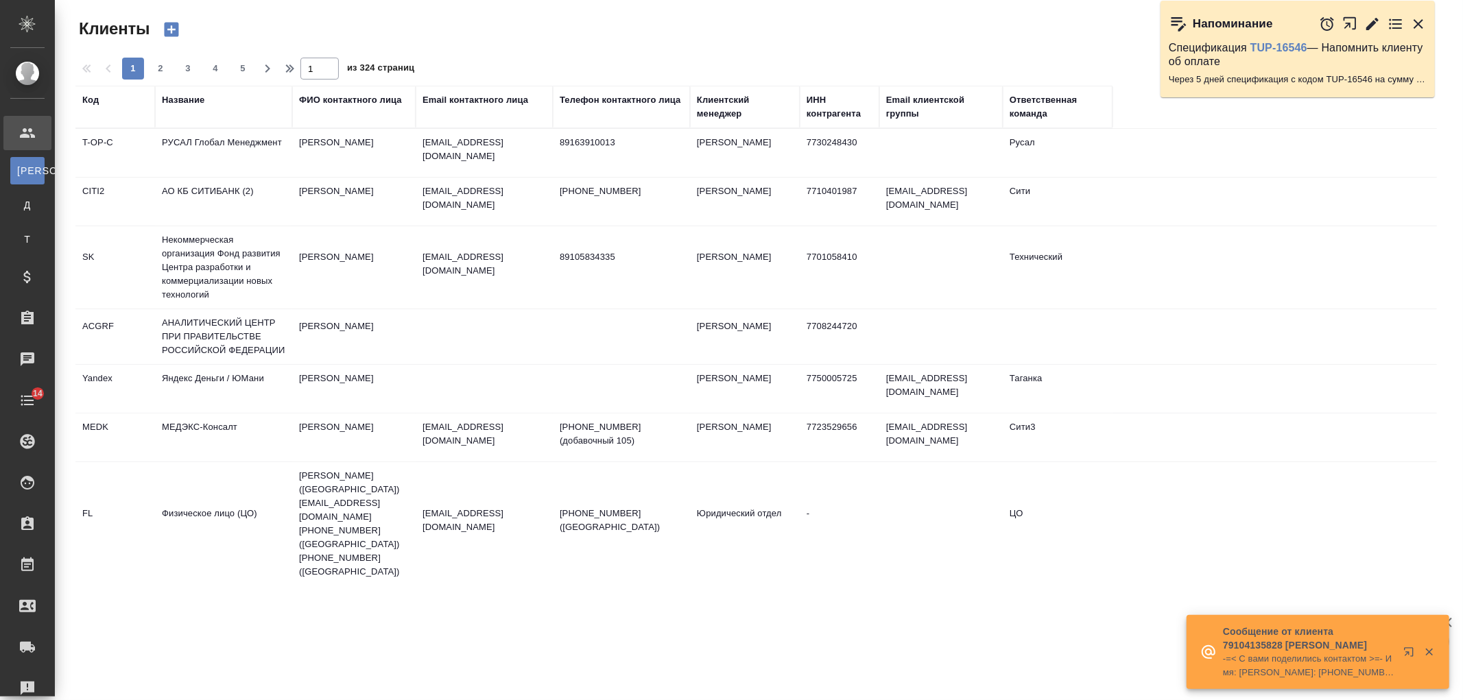
click at [187, 105] on div "Название" at bounding box center [183, 100] width 43 height 14
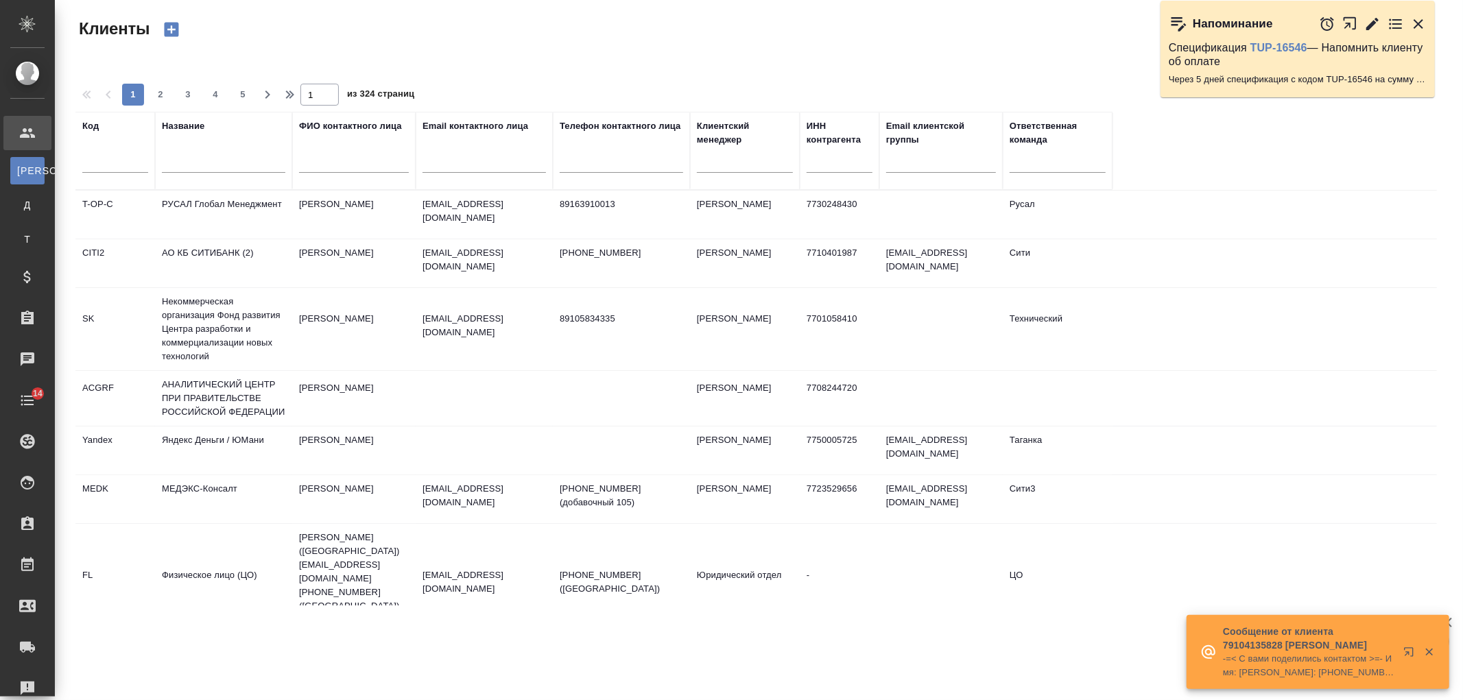
click at [218, 162] on input "text" at bounding box center [223, 164] width 123 height 17
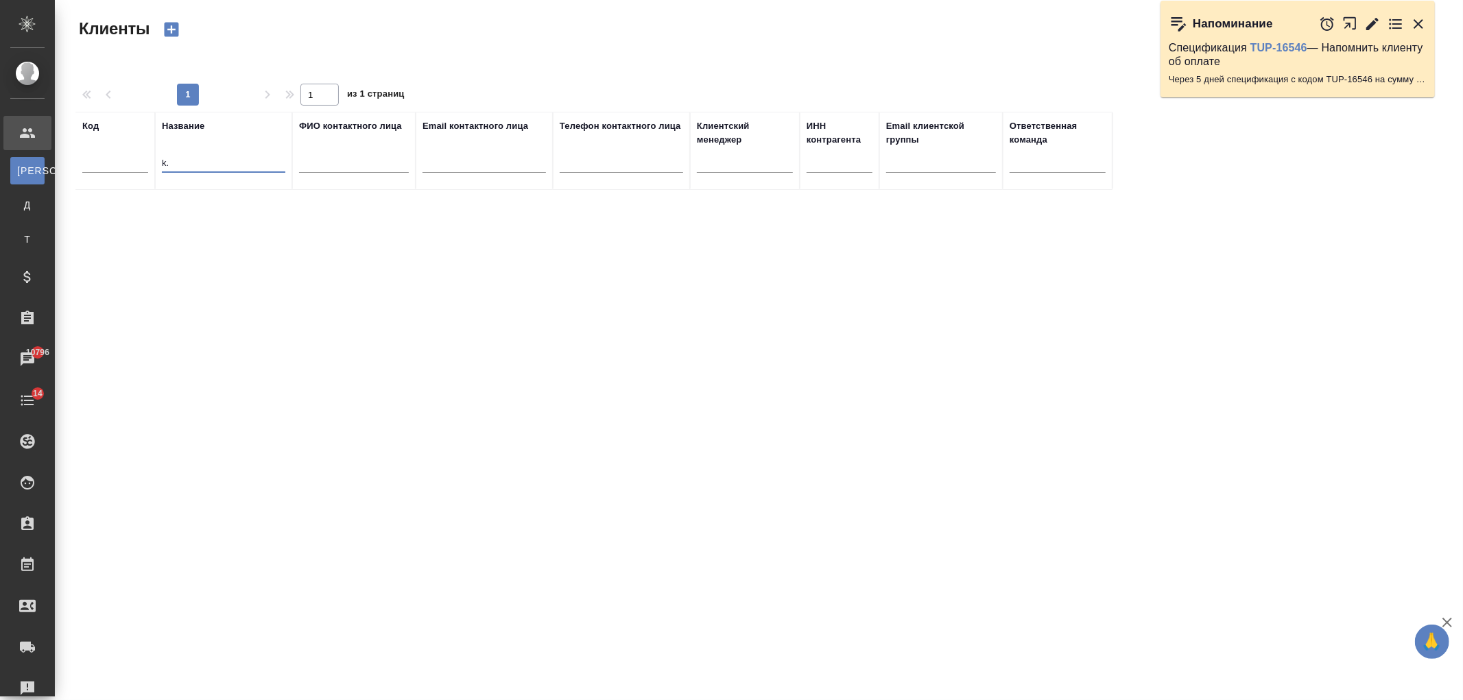
type input "k"
type input "любято"
click at [276, 220] on td "ЛЮБЯТОВО" at bounding box center [223, 215] width 137 height 48
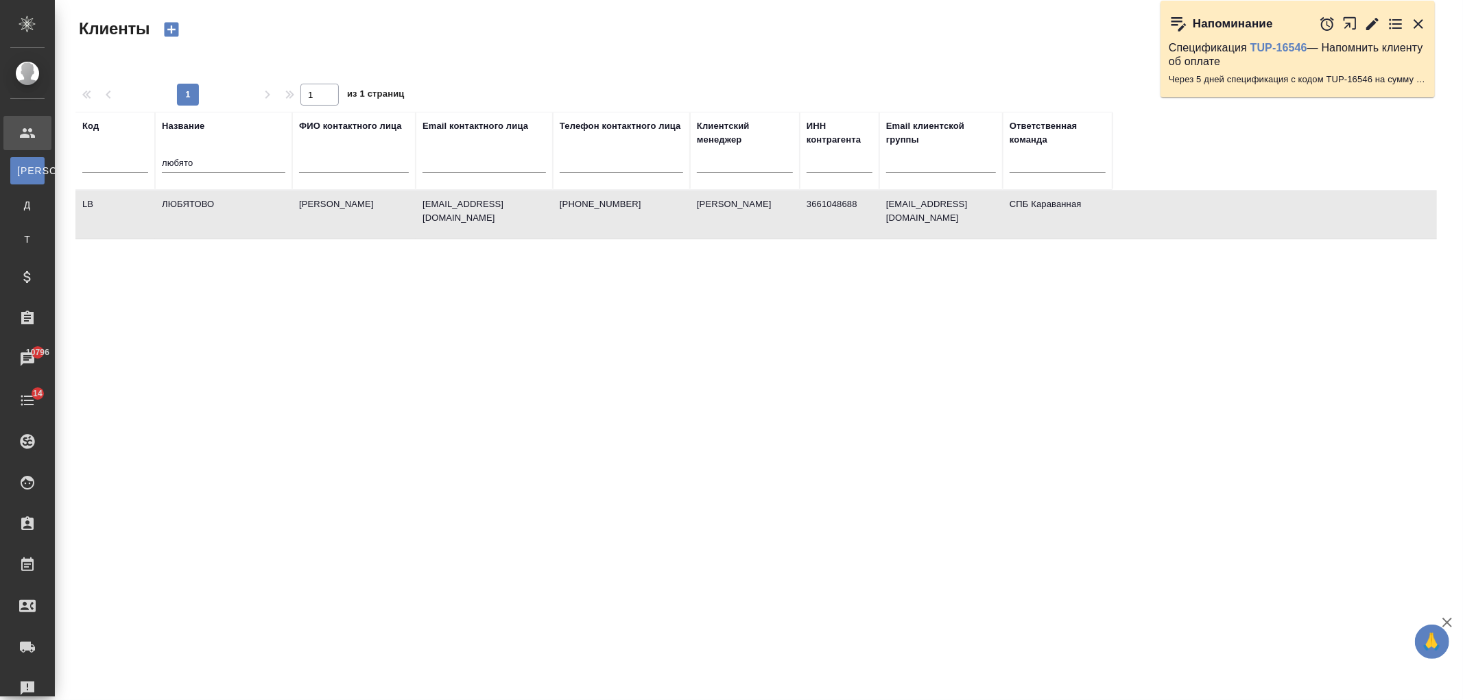
click at [276, 220] on td "ЛЮБЯТОВО" at bounding box center [223, 215] width 137 height 48
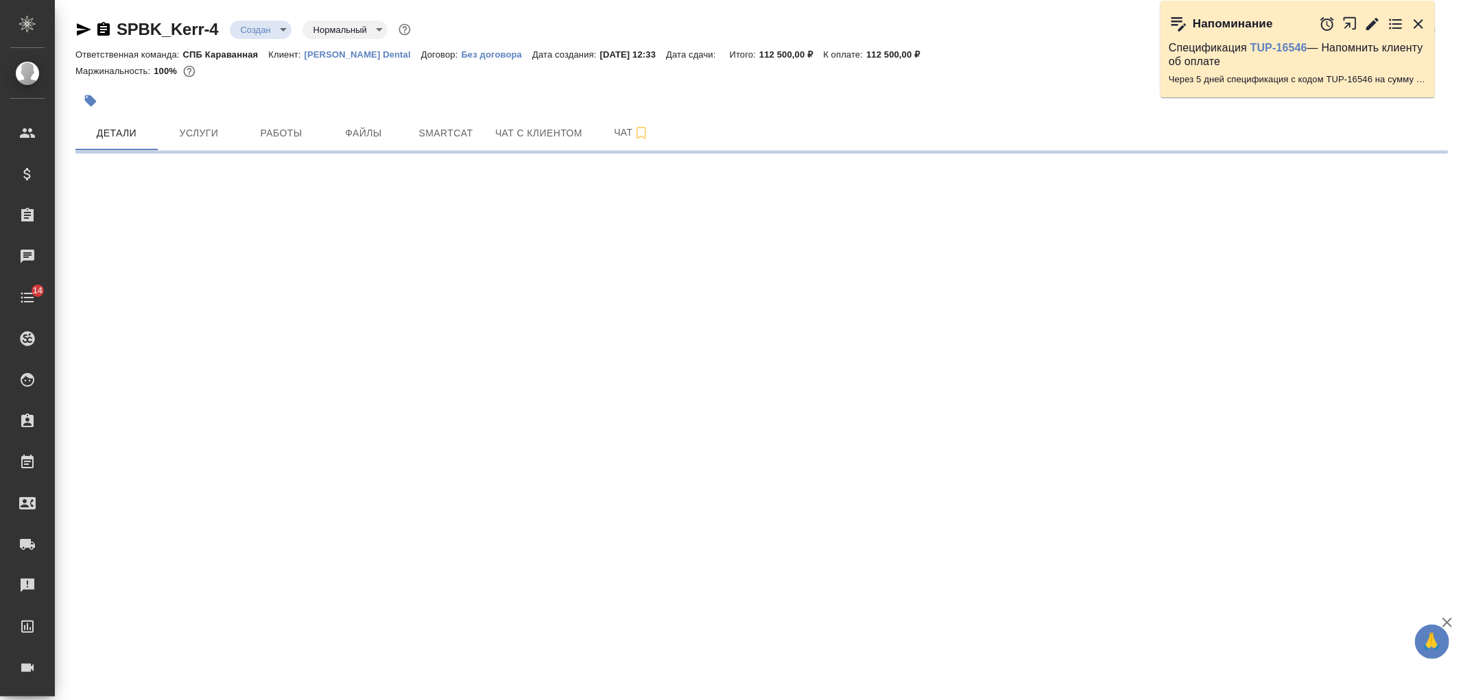
select select "RU"
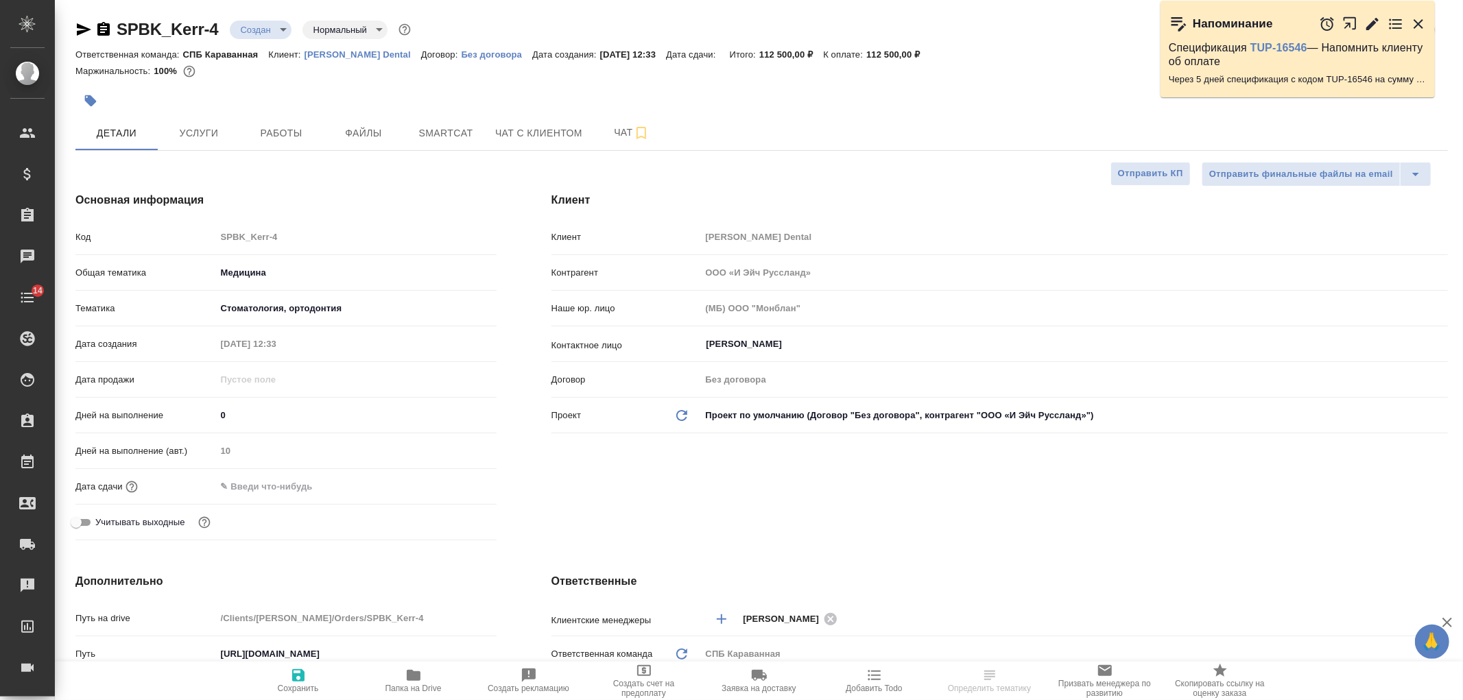
type textarea "x"
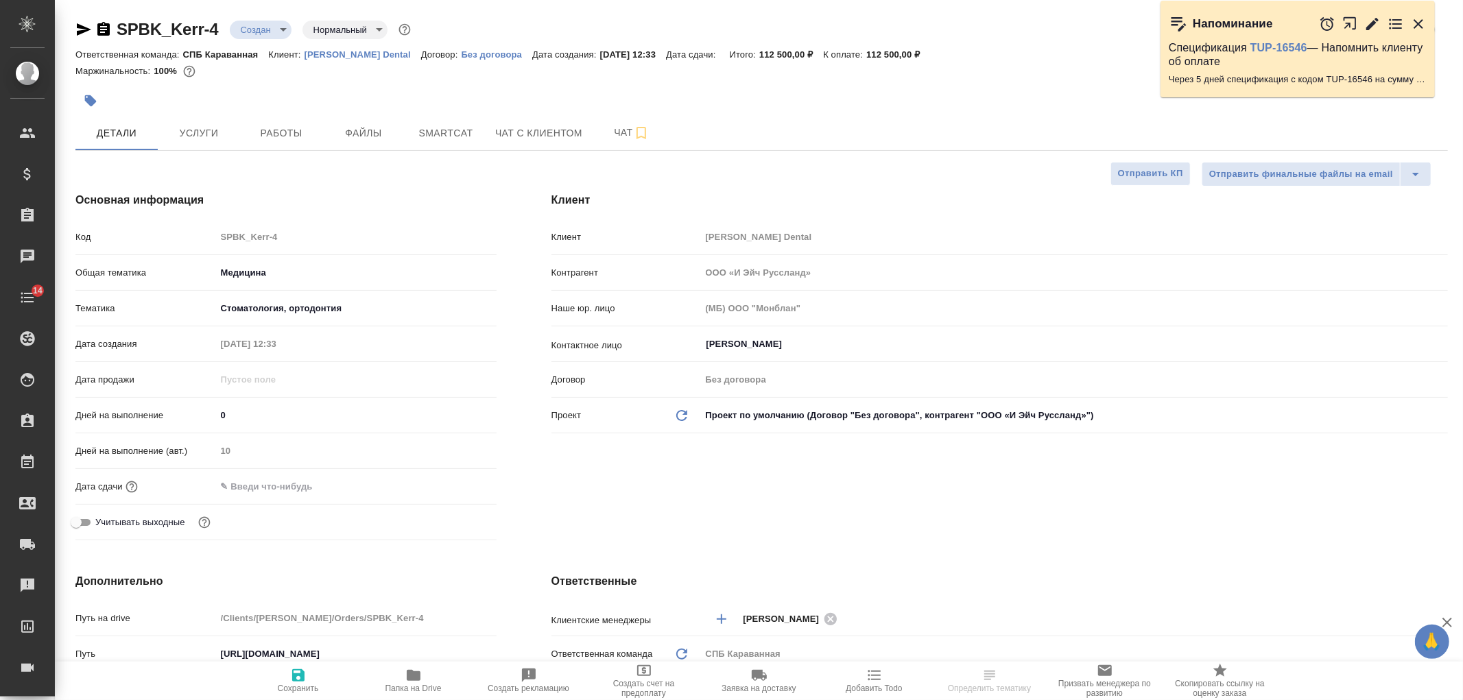
type textarea "x"
click at [261, 28] on body "🙏 .cls-1 fill:#fff; AWATERA [PERSON_NAME] Спецификации Заказы Чаты 14 Todo Прое…" at bounding box center [731, 350] width 1463 height 700
type textarea "x"
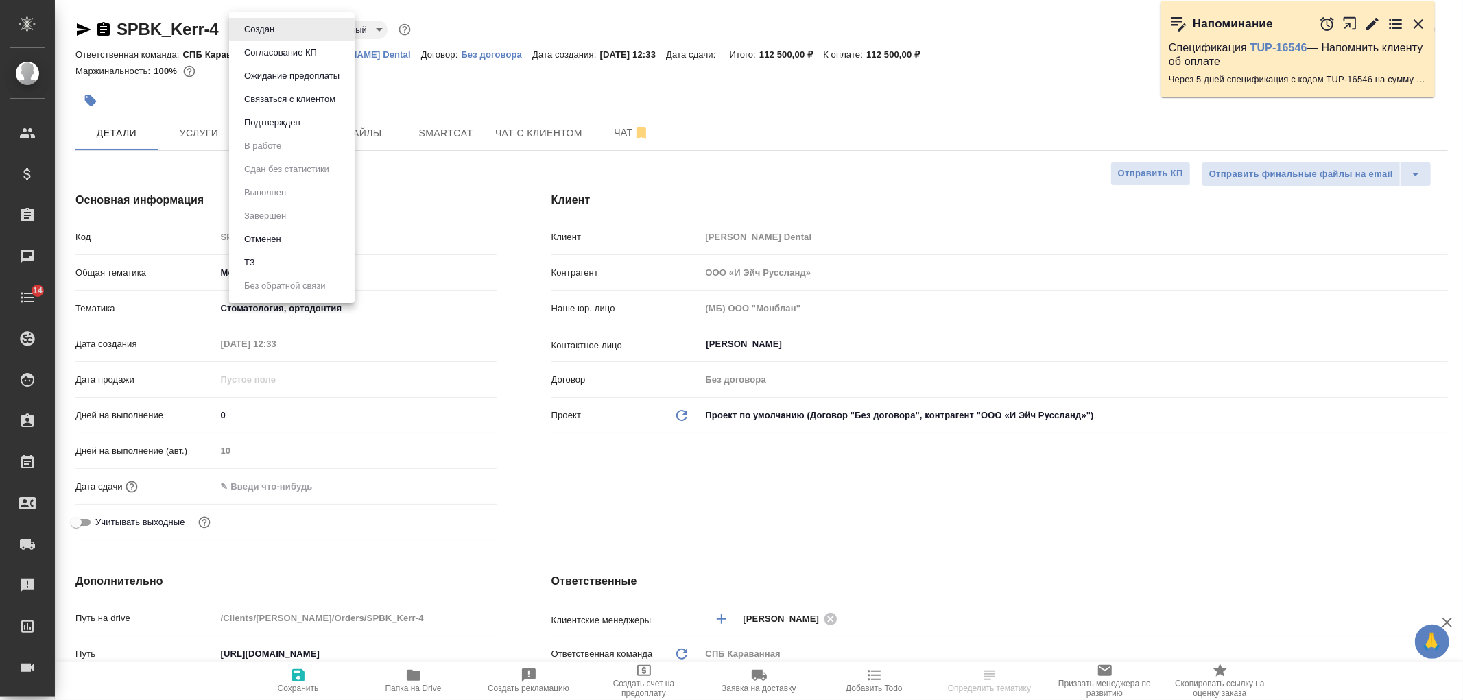
click at [311, 60] on button "Согласование КП" at bounding box center [280, 52] width 81 height 15
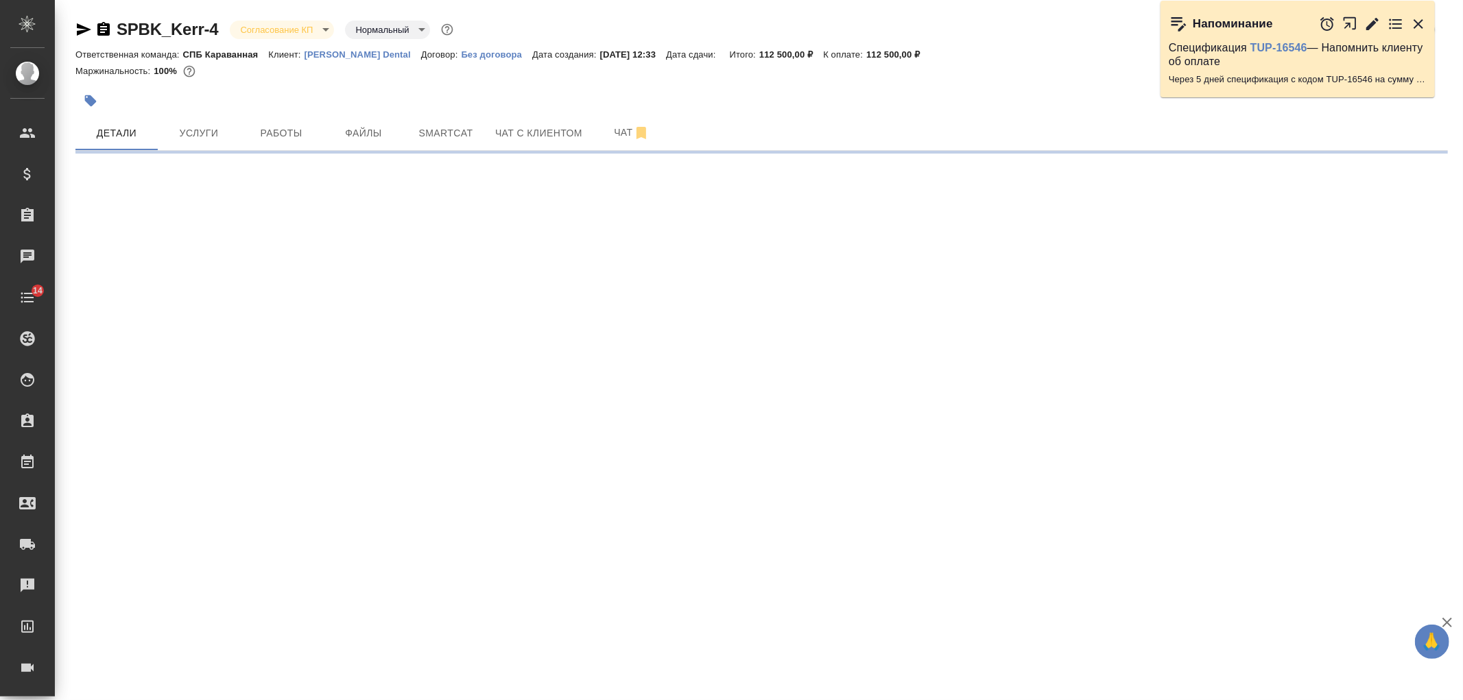
select select "RU"
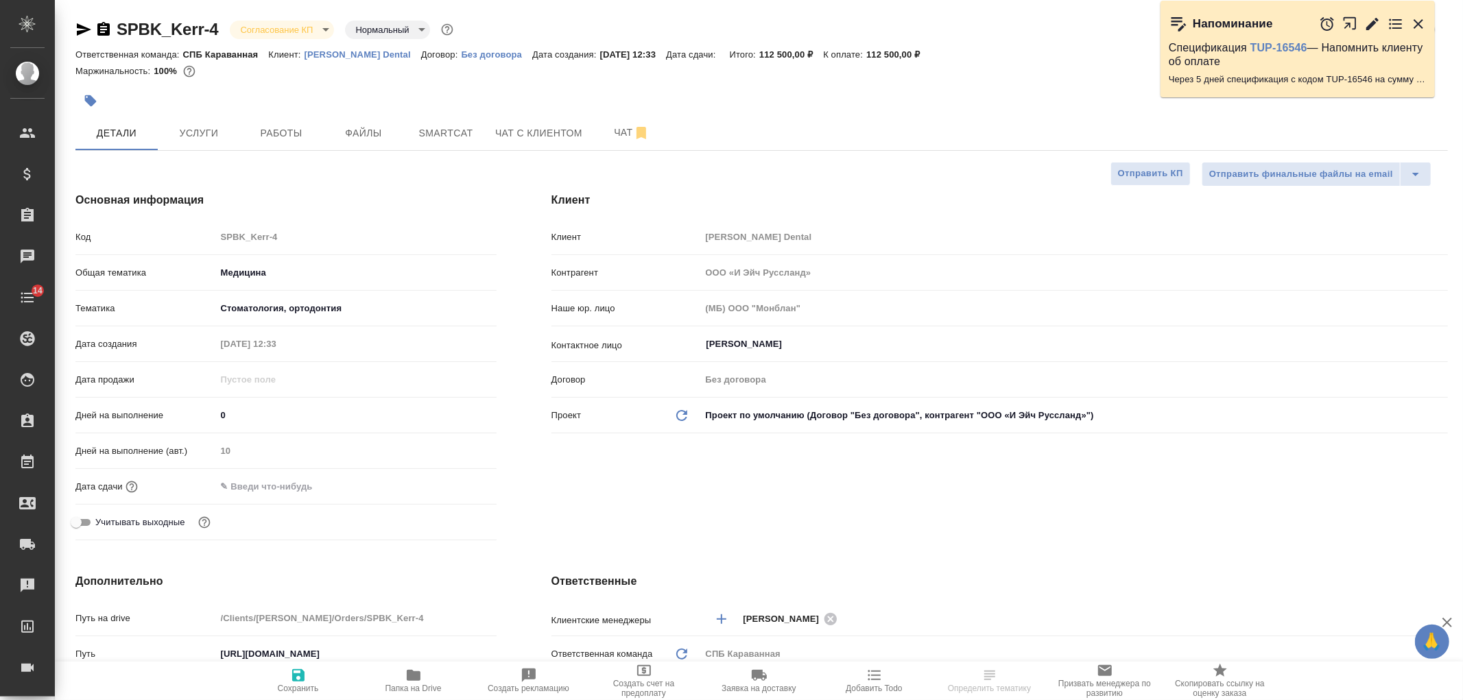
type textarea "x"
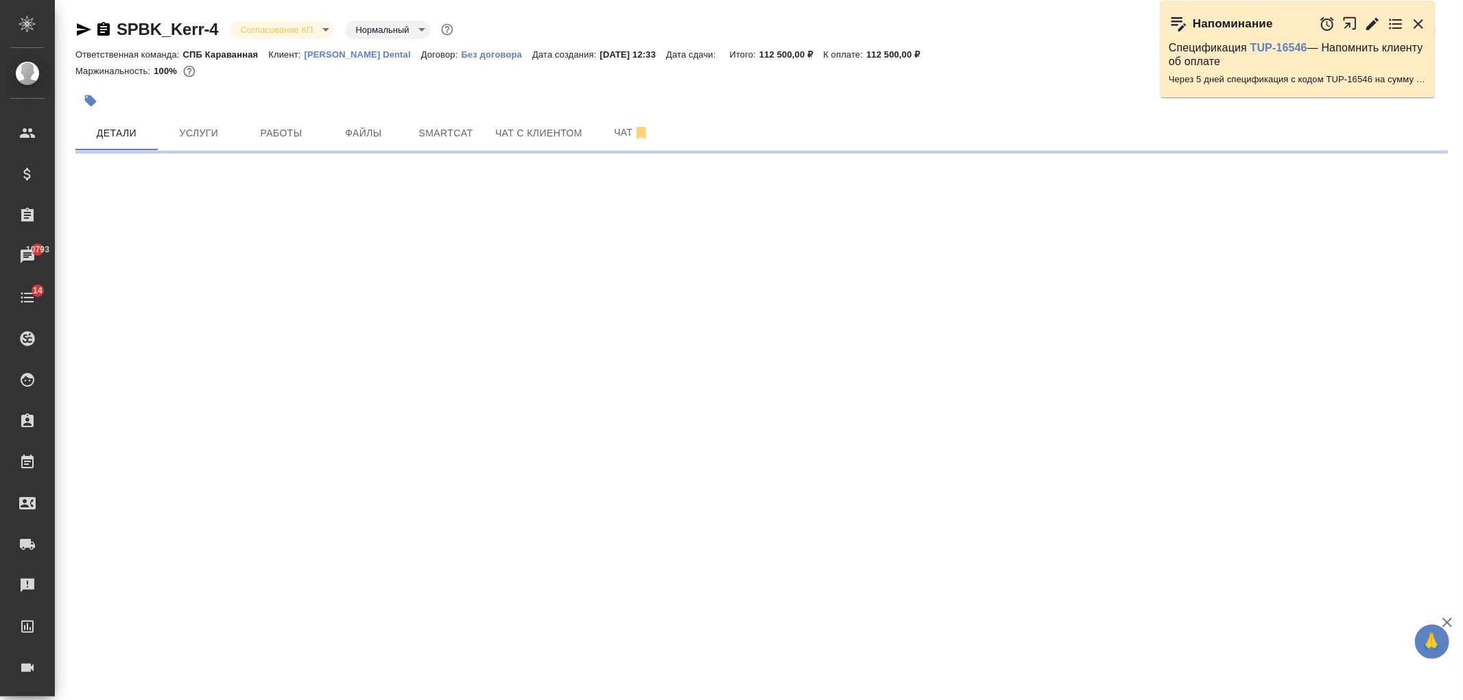
select select "RU"
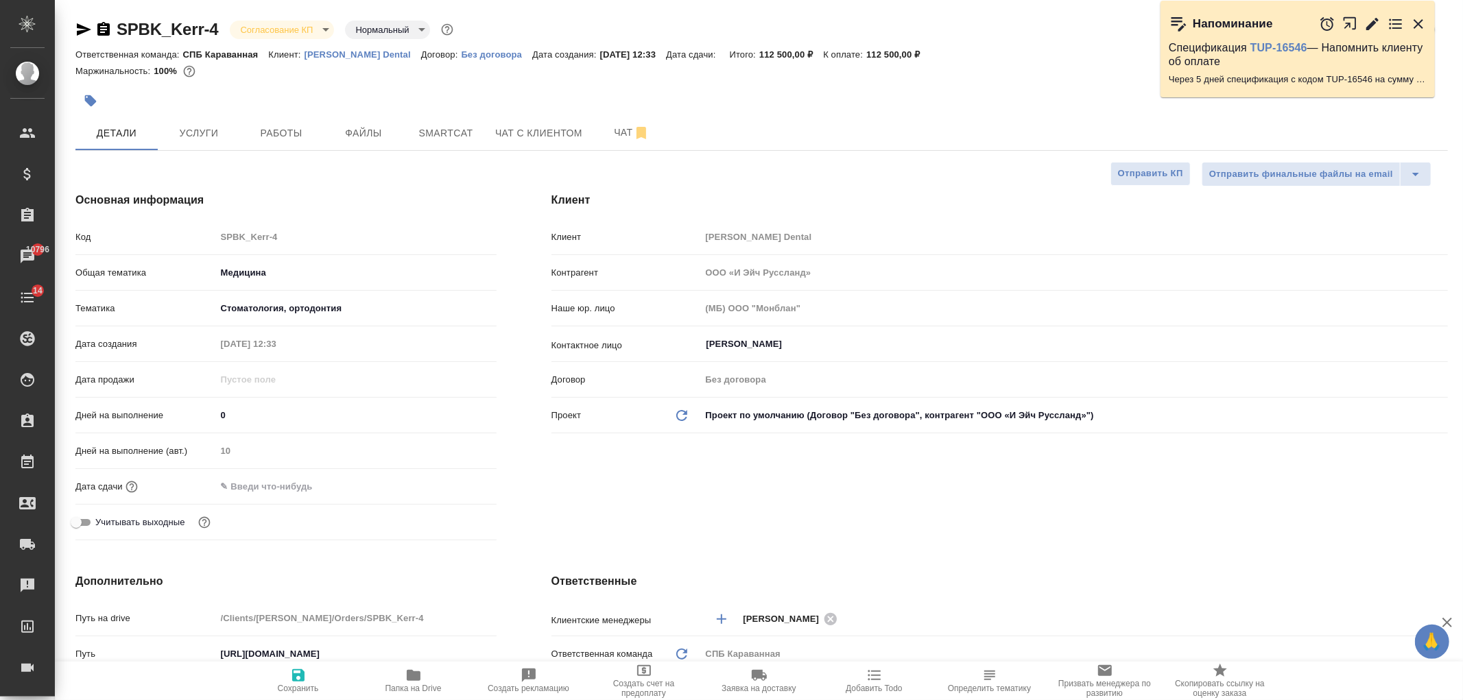
type textarea "x"
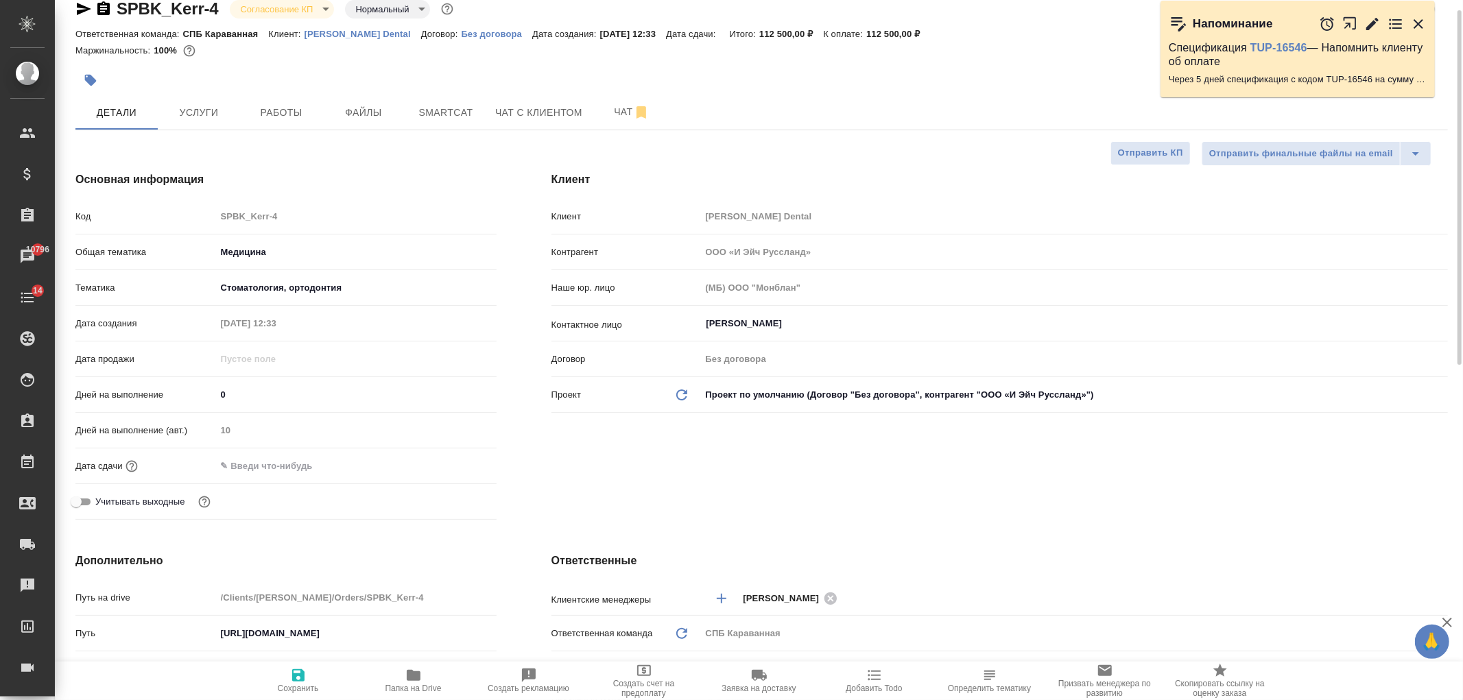
click at [914, 515] on div "Клиент Клиент [PERSON_NAME] Dental Контрагент ООО «И Эйч Руссланд» Наше юр. лиц…" at bounding box center [999, 348] width 951 height 409
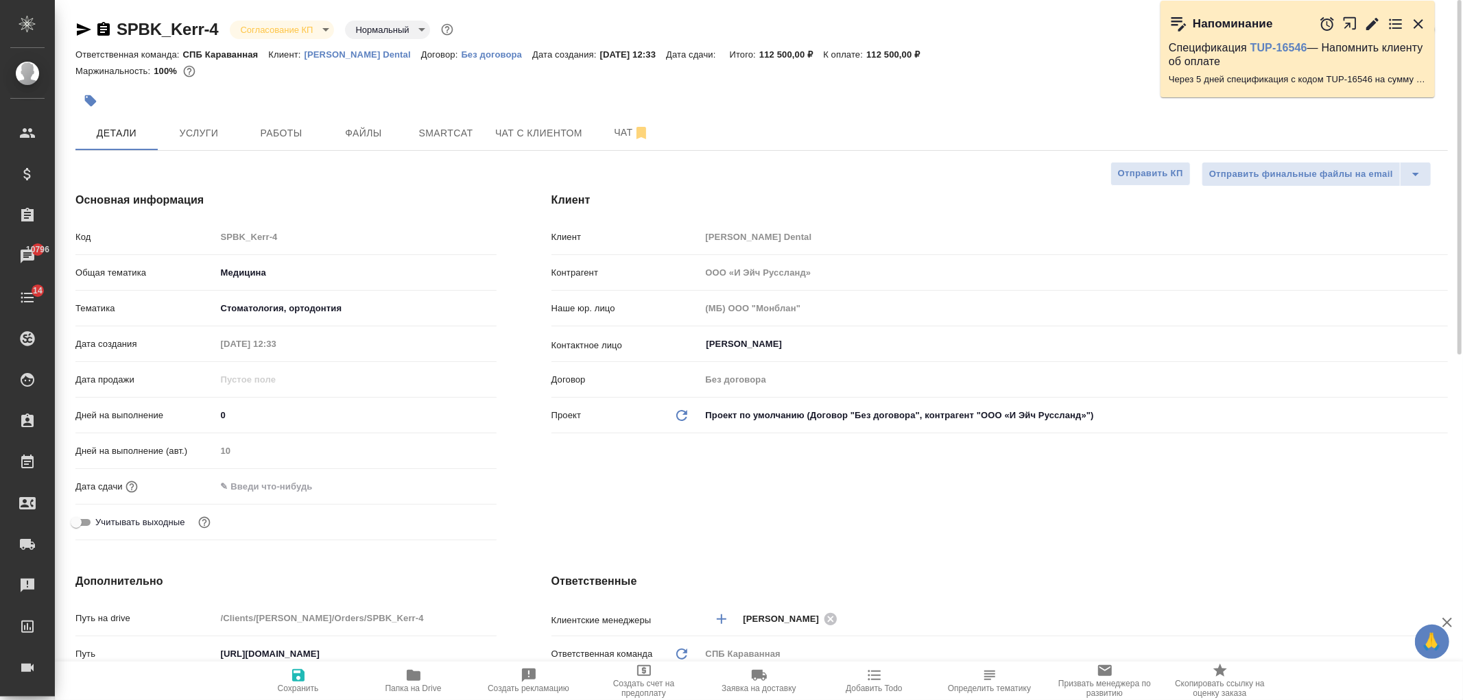
type textarea "x"
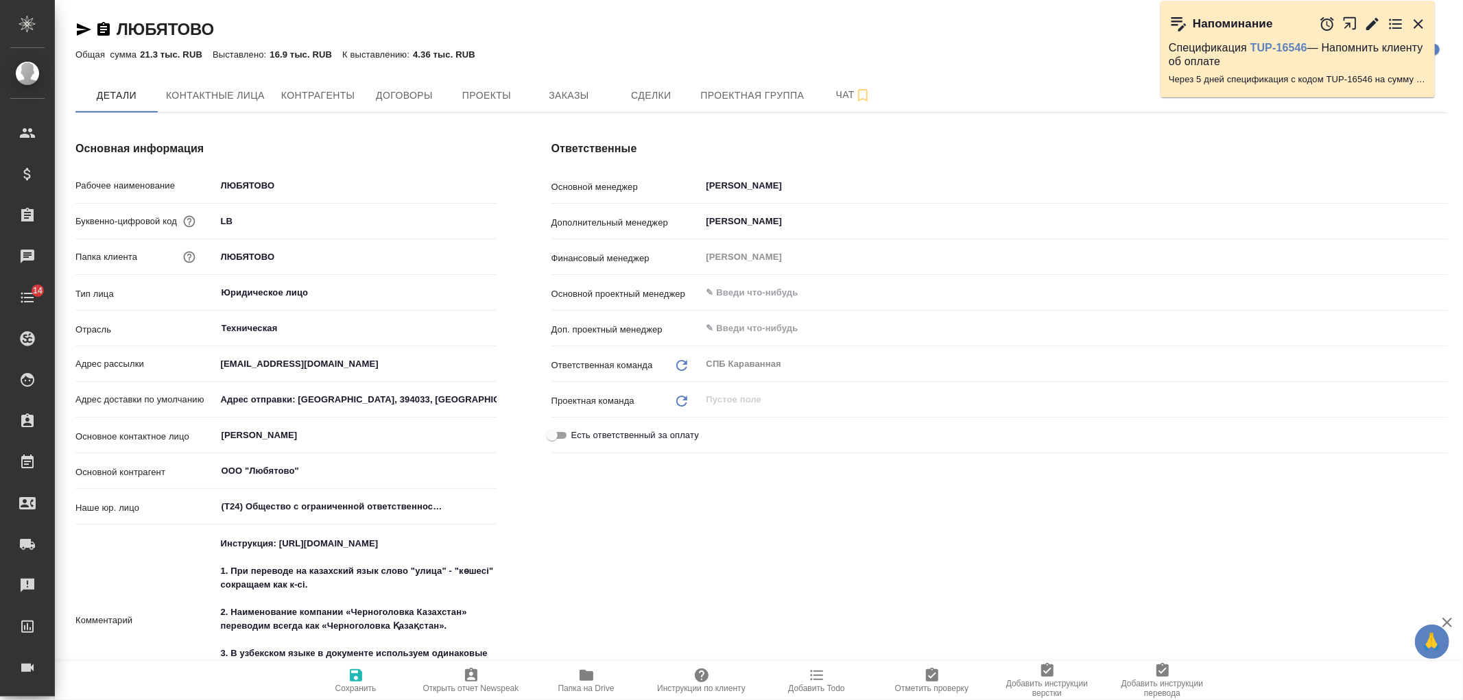
type textarea "x"
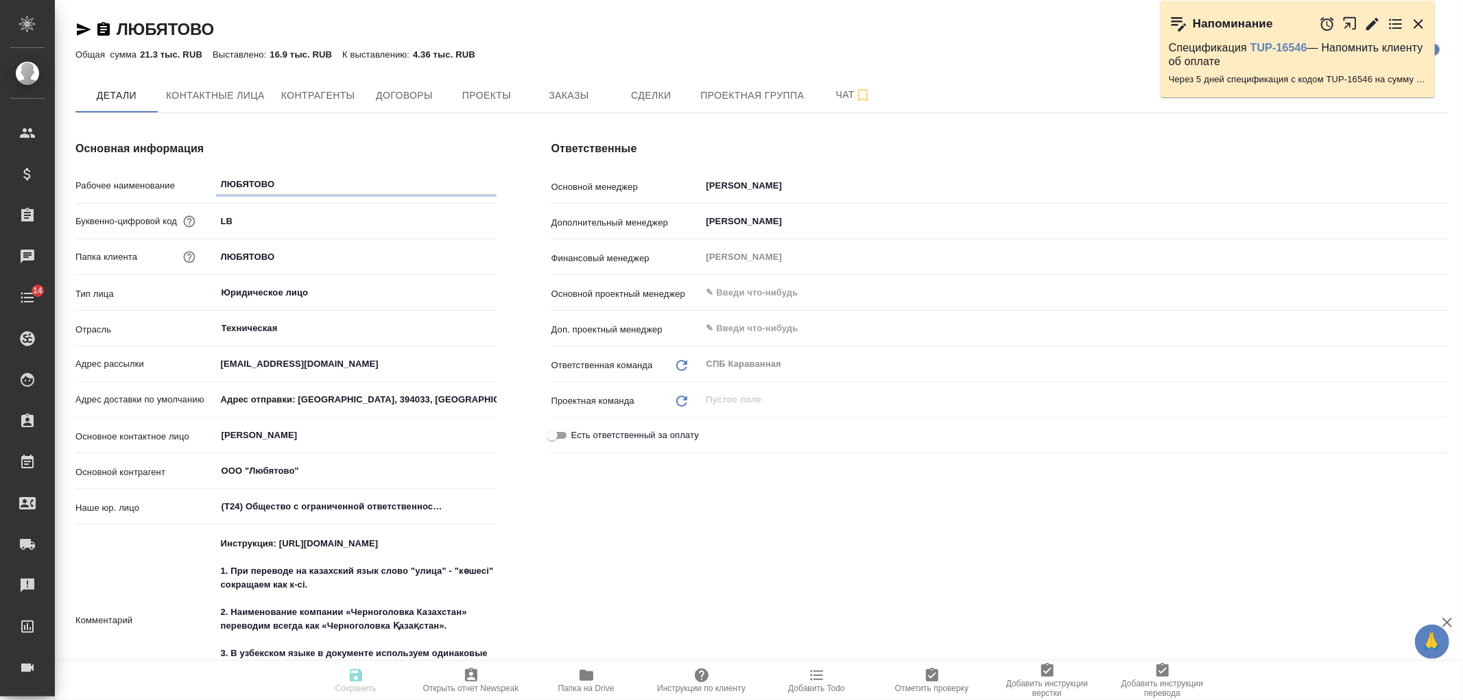
type textarea "x"
drag, startPoint x: 1463, startPoint y: 172, endPoint x: 1463, endPoint y: 203, distance: 30.9
click at [1463, 203] on div "Ответственные Основной менеджер Иванова Арина ​ Дополнительный менеджер Веселов…" at bounding box center [999, 470] width 951 height 715
click at [872, 554] on div "Ответственные Основной менеджер Иванова Арина ​ Дополнительный менеджер Веселов…" at bounding box center [999, 470] width 951 height 715
click at [685, 611] on div "Ответственные Основной менеджер Иванова Арина ​ Дополнительный менеджер Веселов…" at bounding box center [999, 470] width 951 height 715
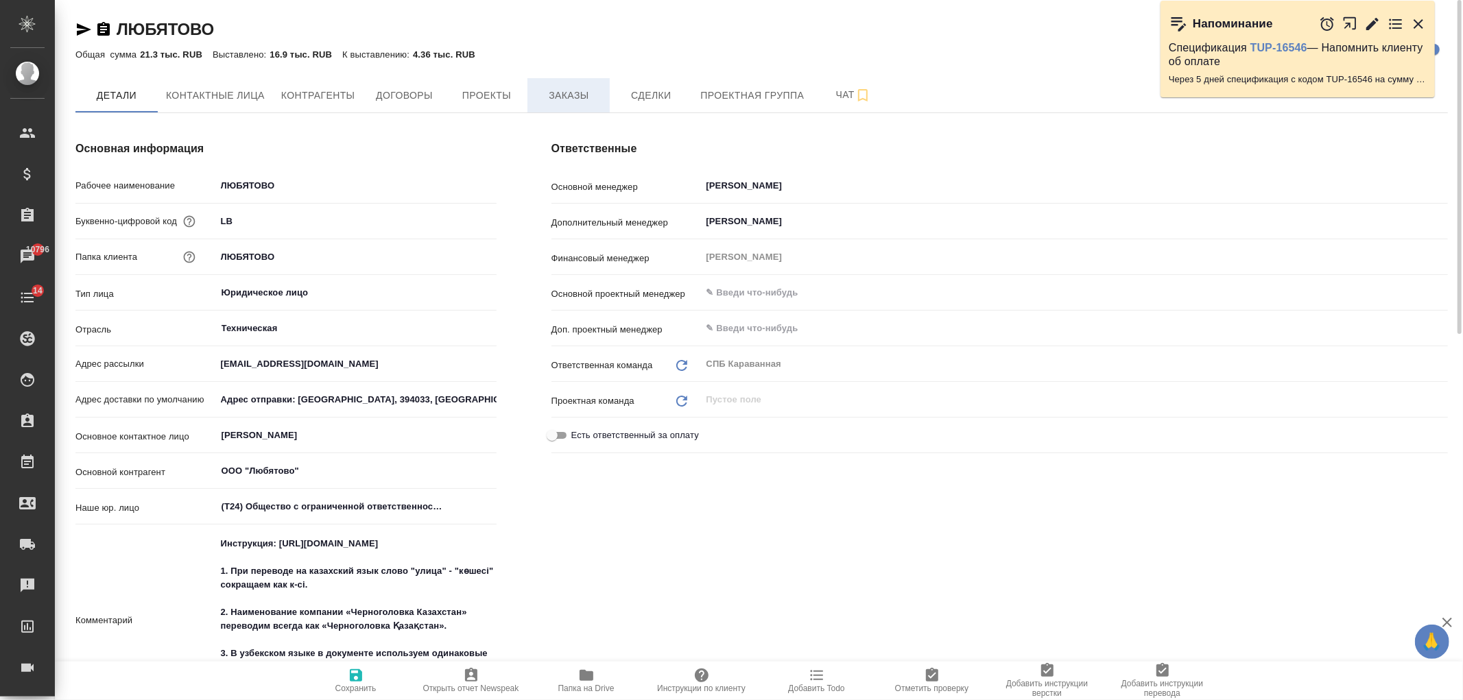
click at [580, 107] on button "Заказы" at bounding box center [569, 95] width 82 height 34
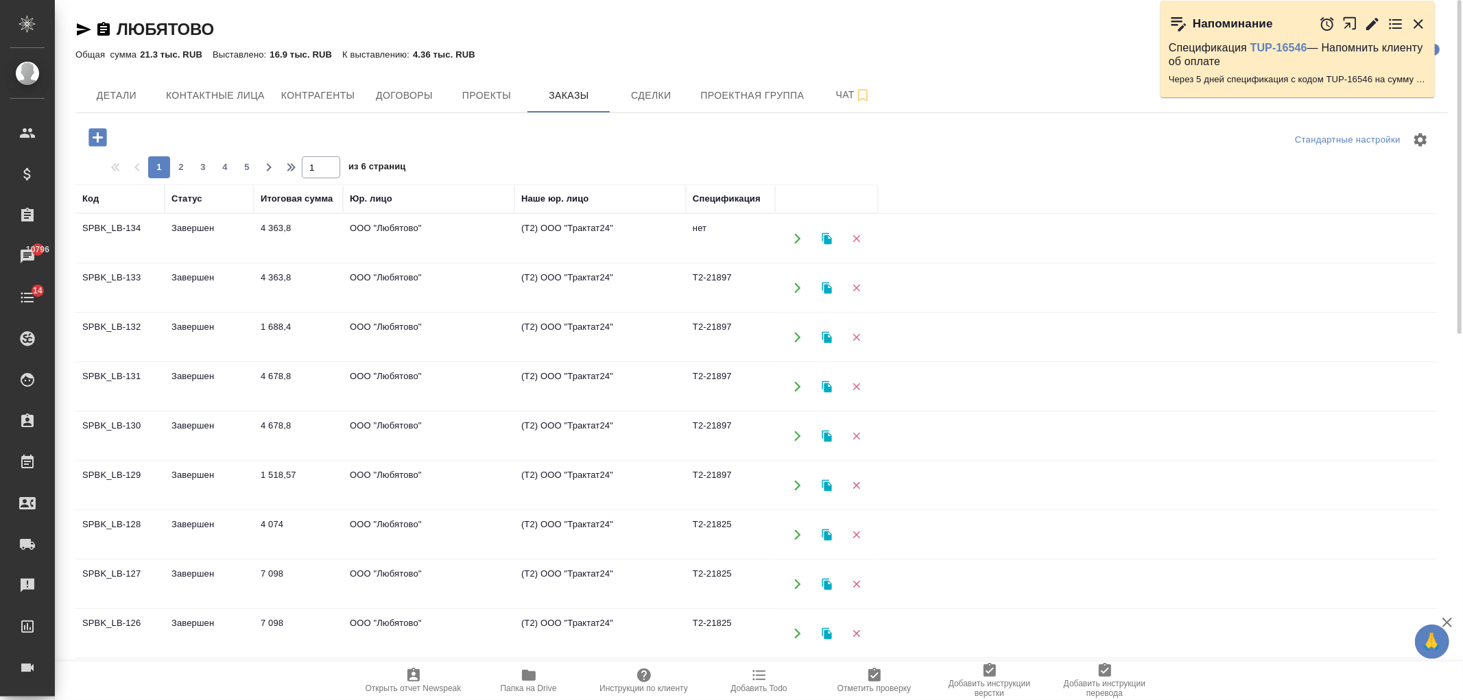
click at [257, 246] on td "4 363,8" at bounding box center [298, 239] width 89 height 48
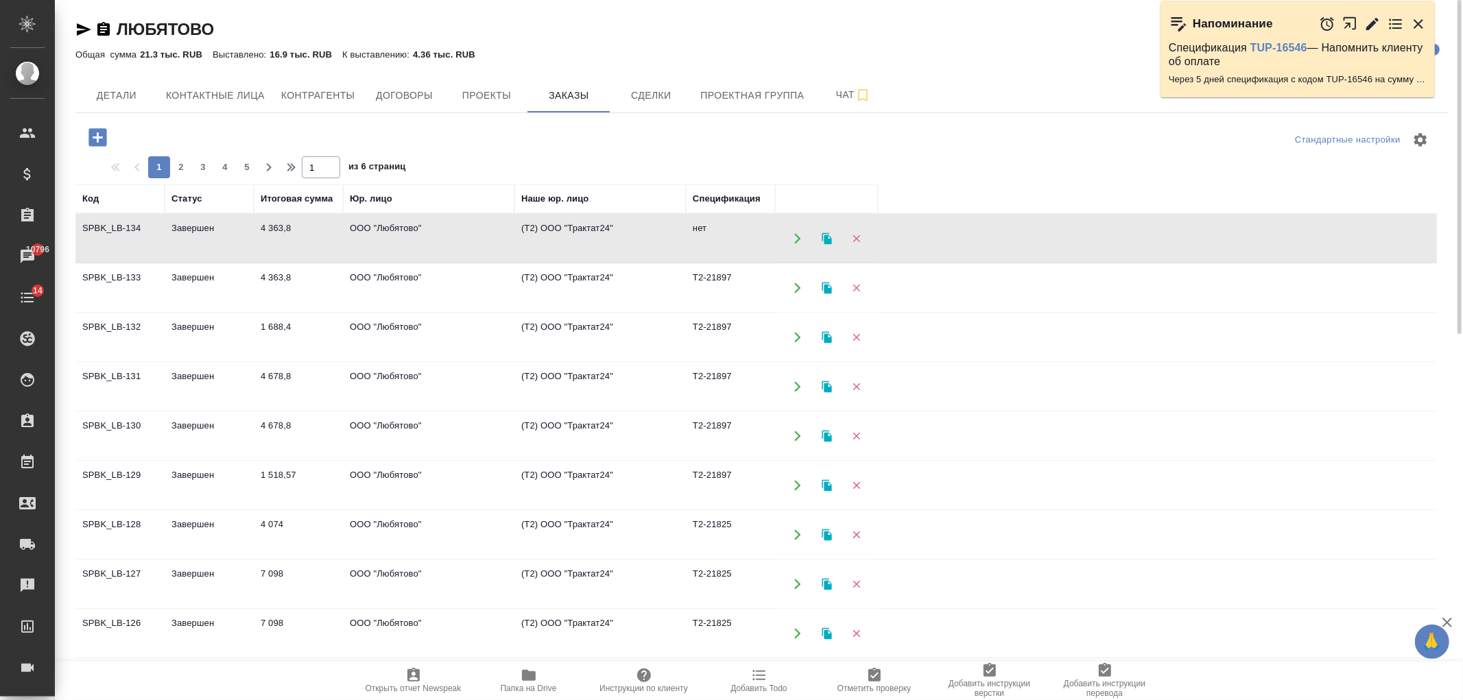
click at [257, 246] on td "4 363,8" at bounding box center [298, 239] width 89 height 48
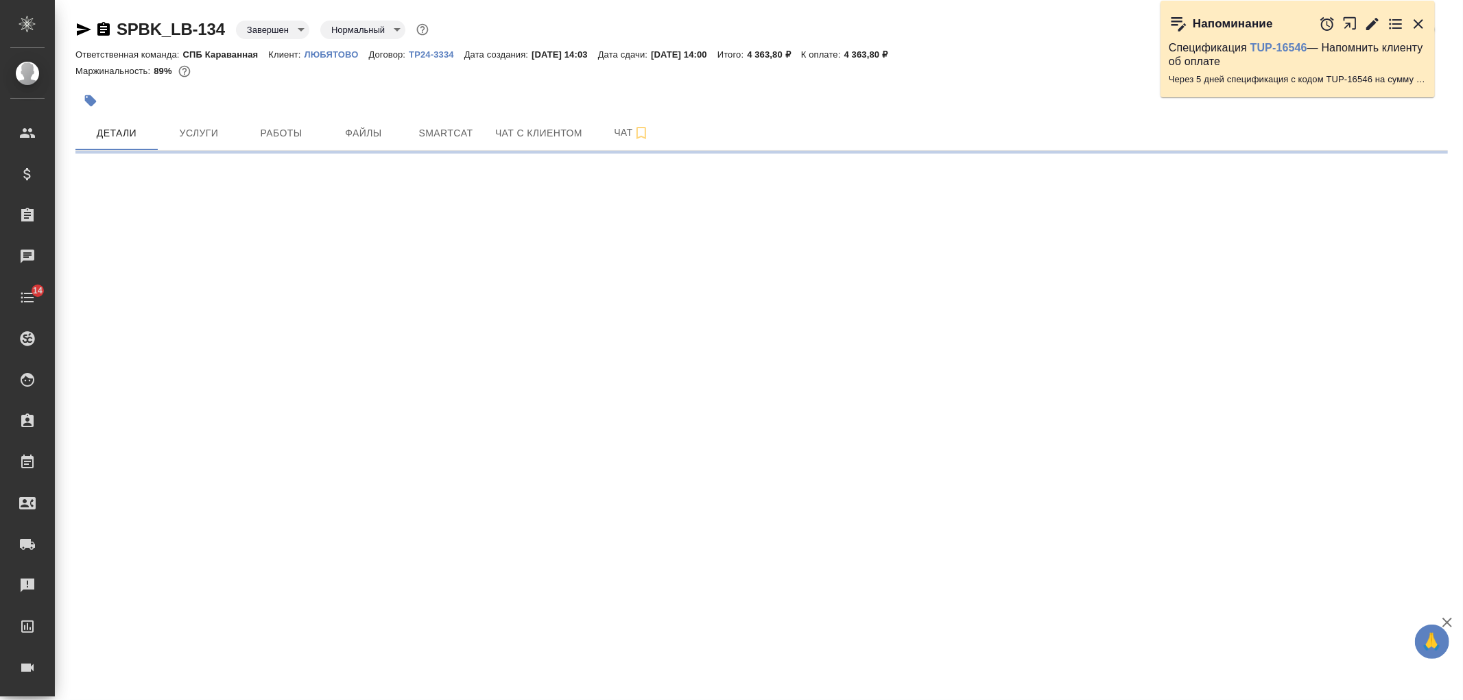
select select "RU"
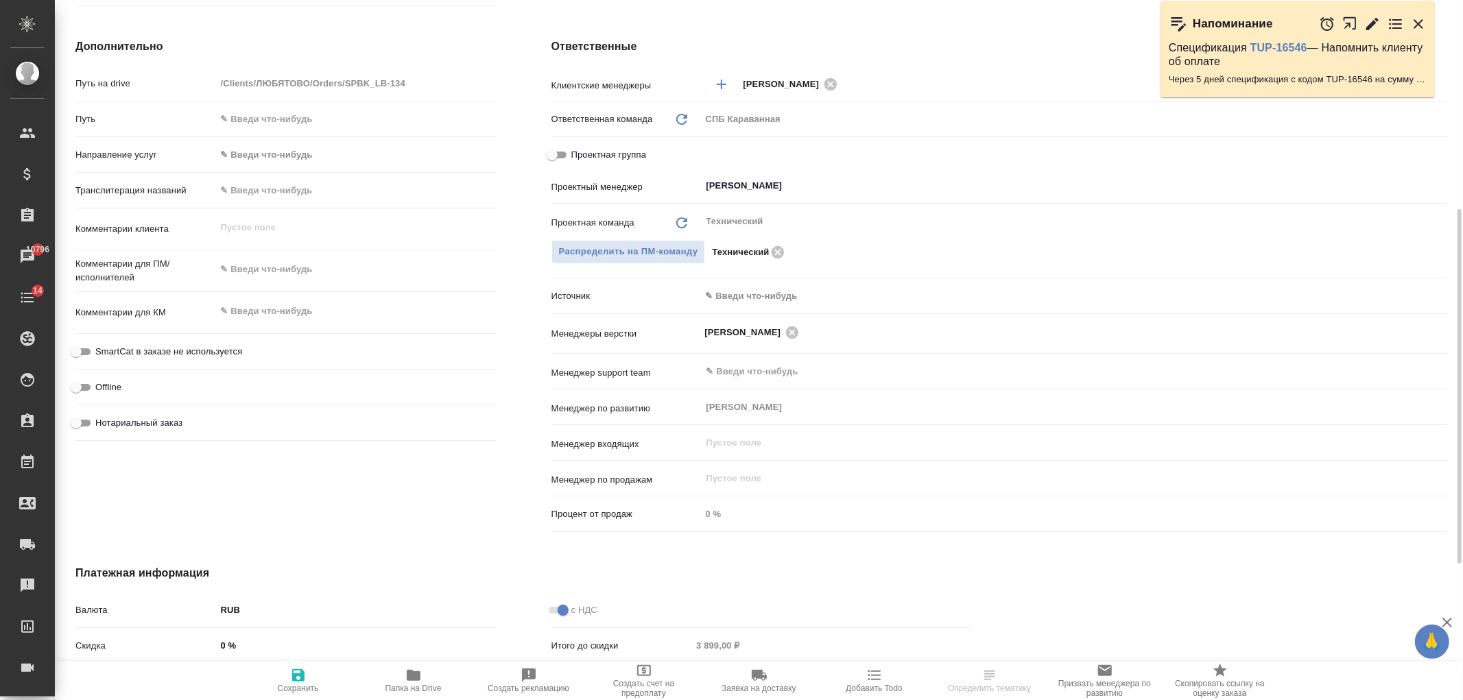
scroll to position [597, 0]
